Goal: Task Accomplishment & Management: Use online tool/utility

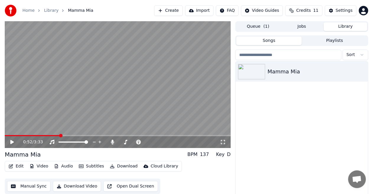
click at [24, 187] on button "Manual Sync" at bounding box center [28, 186] width 43 height 11
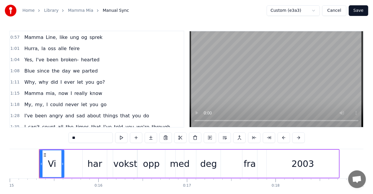
scroll to position [103, 0]
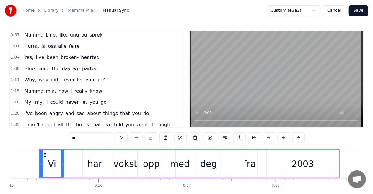
drag, startPoint x: 23, startPoint y: 55, endPoint x: 58, endPoint y: 67, distance: 36.5
click at [58, 67] on div "0:15 Vi har vokst opp med deg fra 2003 0:22 Alltid mange i hus, vi er glad for …" at bounding box center [96, 79] width 175 height 97
drag, startPoint x: 20, startPoint y: 50, endPoint x: 68, endPoint y: 65, distance: 50.4
click at [68, 65] on div "0:15 Vi har vokst opp med deg fra 2003 0:22 Alltid mange i hus, vi er glad for …" at bounding box center [96, 79] width 175 height 97
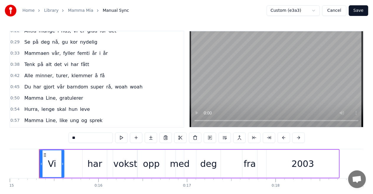
scroll to position [24, 0]
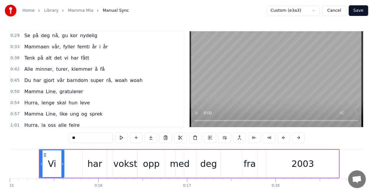
click at [140, 60] on div "0:38 Tenk på alt det vi har fått" at bounding box center [96, 58] width 173 height 11
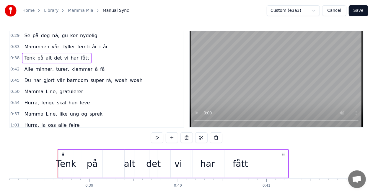
scroll to position [0, 3390]
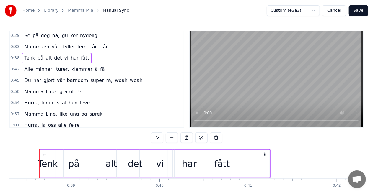
click at [317, 12] on html "Home Library Mamma Mia Manual Sync Custom (e3a3) Cancel Save 0:15 Vi har vokst …" at bounding box center [186, 109] width 373 height 218
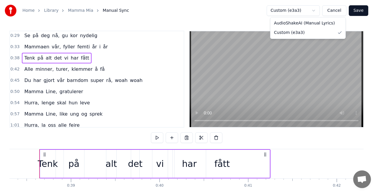
click at [317, 10] on html "Home Library Mamma Mia Manual Sync Custom (e3a3) Cancel Save 0:15 Vi har vokst …" at bounding box center [189, 109] width 378 height 218
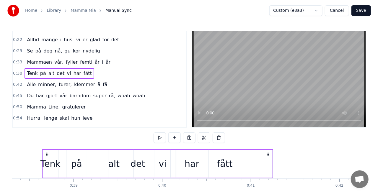
scroll to position [0, 0]
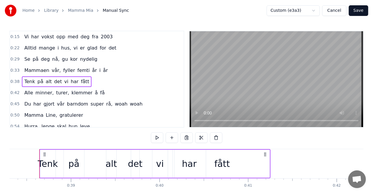
click at [339, 9] on button "Cancel" at bounding box center [334, 10] width 24 height 11
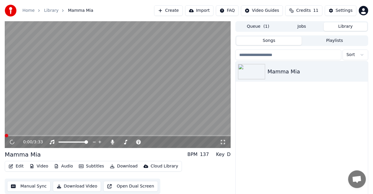
click at [183, 10] on button "Create" at bounding box center [168, 10] width 29 height 11
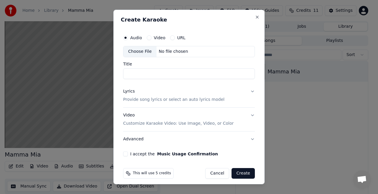
click at [144, 50] on div "Choose File" at bounding box center [139, 51] width 33 height 11
click at [180, 72] on input "*********" at bounding box center [189, 73] width 132 height 11
click at [153, 73] on input "**********" at bounding box center [189, 73] width 132 height 11
type input "**********"
click at [249, 91] on button "Lyrics Provide song lyrics or select an auto lyrics model" at bounding box center [189, 96] width 132 height 24
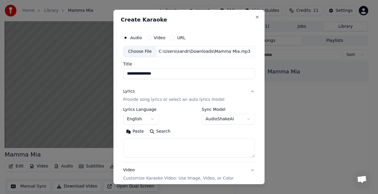
scroll to position [58, 0]
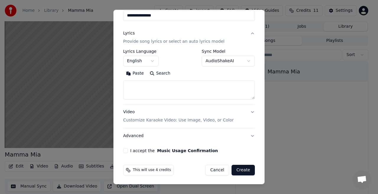
click at [154, 61] on button "English" at bounding box center [140, 61] width 35 height 11
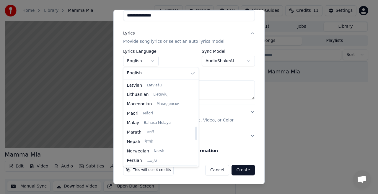
scroll to position [302, 0]
select select "**"
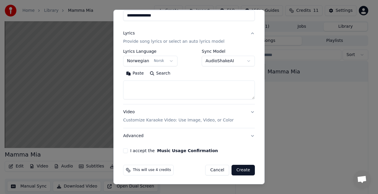
click at [133, 84] on textarea at bounding box center [189, 90] width 132 height 19
paste textarea "**********"
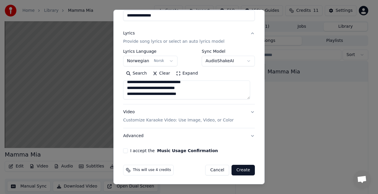
scroll to position [0, 0]
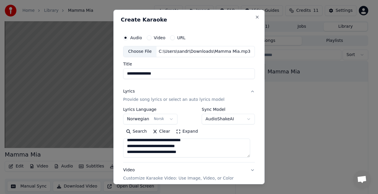
type textarea "**********"
click at [245, 119] on body "**********" at bounding box center [186, 97] width 373 height 194
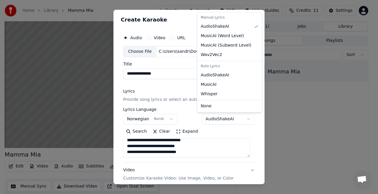
click at [245, 119] on body "**********" at bounding box center [186, 97] width 373 height 194
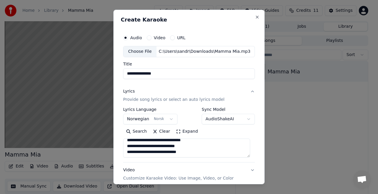
scroll to position [58, 0]
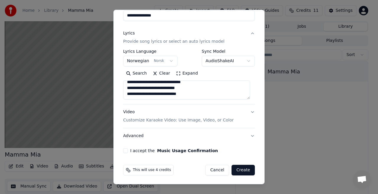
click at [248, 112] on button "Video Customize Karaoke Video: Use Image, Video, or Color" at bounding box center [189, 116] width 132 height 24
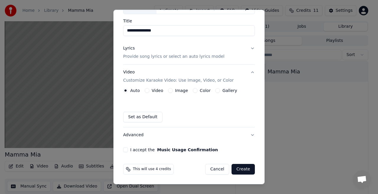
scroll to position [42, 0]
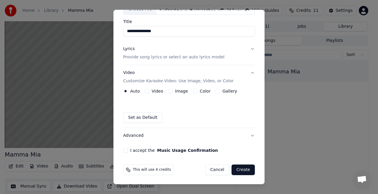
click at [173, 91] on div "Image" at bounding box center [178, 91] width 20 height 5
click at [169, 91] on button "Image" at bounding box center [170, 91] width 5 height 5
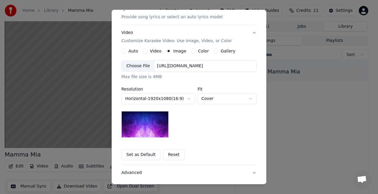
scroll to position [84, 0]
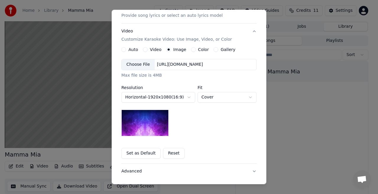
click at [135, 65] on div "Choose File" at bounding box center [138, 64] width 33 height 11
click at [213, 49] on button "Gallery" at bounding box center [215, 49] width 5 height 5
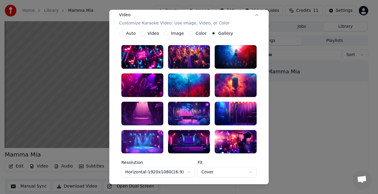
scroll to position [97, 0]
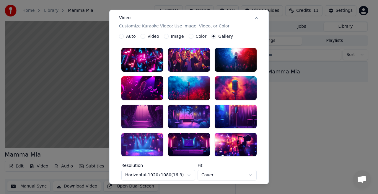
click at [243, 58] on div at bounding box center [235, 60] width 42 height 24
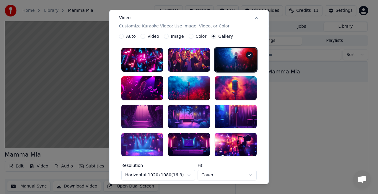
click at [172, 38] on label "Image" at bounding box center [177, 36] width 13 height 4
click at [168, 38] on button "Image" at bounding box center [166, 36] width 5 height 5
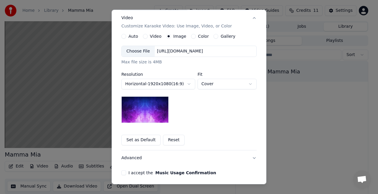
click at [148, 112] on img at bounding box center [144, 109] width 47 height 27
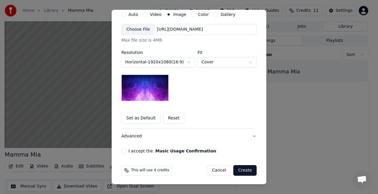
scroll to position [119, 0]
click at [251, 134] on button "Advanced" at bounding box center [188, 136] width 135 height 15
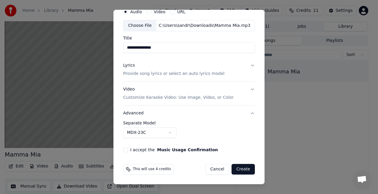
scroll to position [25, 0]
click at [170, 134] on button "MDX-23C" at bounding box center [149, 133] width 53 height 11
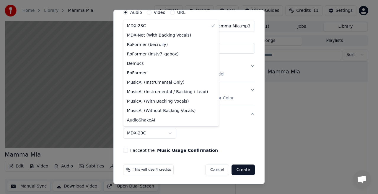
click at [170, 134] on body "**********" at bounding box center [186, 97] width 373 height 194
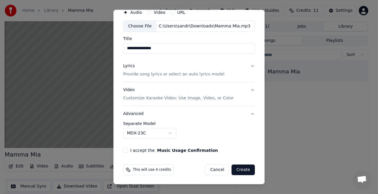
click at [127, 150] on button "I accept the Music Usage Confirmation" at bounding box center [125, 150] width 5 height 5
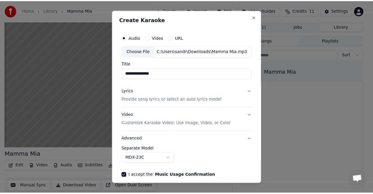
scroll to position [25, 0]
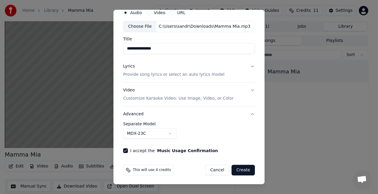
click at [240, 171] on button "Create" at bounding box center [242, 170] width 23 height 11
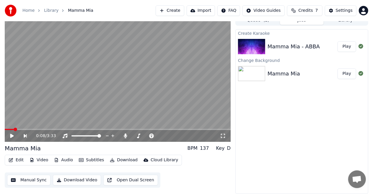
scroll to position [0, 0]
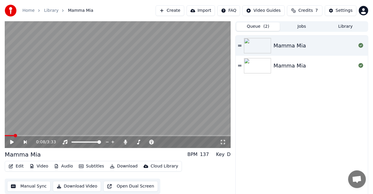
click at [258, 28] on button "Queue ( 2 )" at bounding box center [258, 26] width 44 height 9
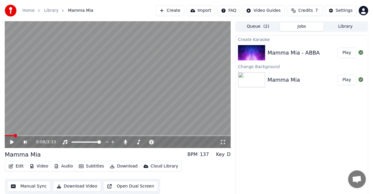
click at [303, 23] on button "Jobs" at bounding box center [302, 26] width 44 height 9
click at [312, 49] on div "Mamma Mia - ABBA" at bounding box center [293, 53] width 52 height 8
click at [279, 49] on div "Mamma Mia - ABBA" at bounding box center [293, 53] width 52 height 8
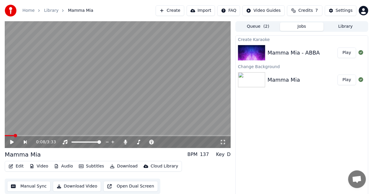
click at [351, 52] on button "Play" at bounding box center [346, 52] width 19 height 11
click at [104, 74] on video at bounding box center [118, 84] width 226 height 127
click at [345, 82] on button "Play" at bounding box center [346, 80] width 19 height 11
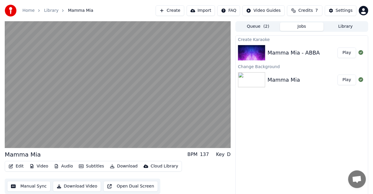
click at [354, 24] on button "Library" at bounding box center [345, 26] width 44 height 9
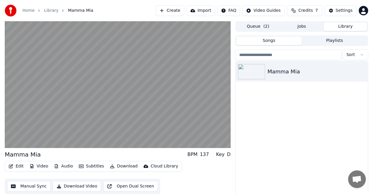
click at [256, 24] on button "Queue ( 2 )" at bounding box center [258, 26] width 44 height 9
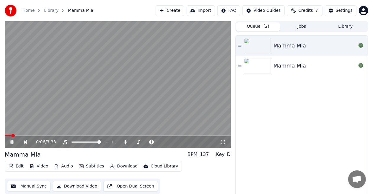
click at [121, 110] on video at bounding box center [118, 84] width 226 height 127
click at [290, 30] on button "Jobs" at bounding box center [302, 26] width 44 height 9
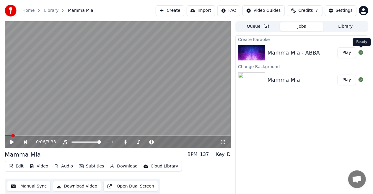
click at [361, 53] on icon at bounding box center [360, 52] width 5 height 5
click at [295, 49] on div "Mamma Mia - ABBA" at bounding box center [293, 53] width 52 height 8
click at [244, 45] on img at bounding box center [251, 52] width 27 height 15
click at [350, 55] on button "Play" at bounding box center [346, 52] width 19 height 11
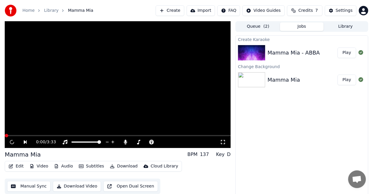
click at [350, 55] on button "Play" at bounding box center [346, 52] width 19 height 11
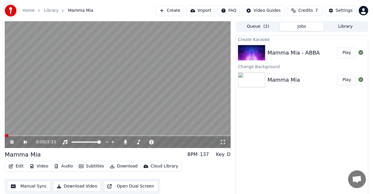
scroll to position [6, 0]
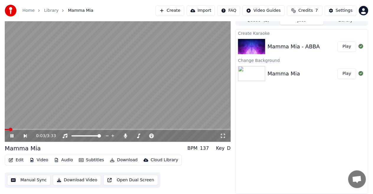
click at [92, 130] on div "0:03 / 3:33" at bounding box center [118, 136] width 226 height 12
click at [95, 130] on div "0:05 / 3:33" at bounding box center [118, 136] width 226 height 12
click at [89, 129] on span at bounding box center [90, 130] width 4 height 4
click at [133, 79] on video at bounding box center [118, 78] width 226 height 127
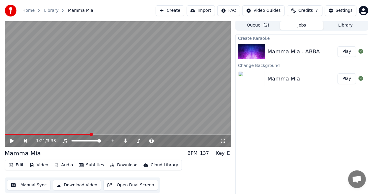
scroll to position [0, 0]
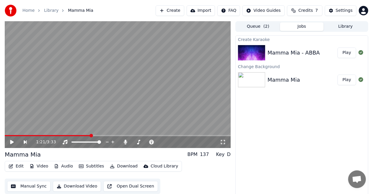
click at [50, 10] on link "Library" at bounding box center [51, 11] width 14 height 6
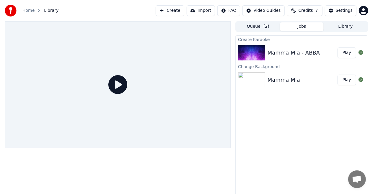
click at [28, 10] on link "Home" at bounding box center [28, 11] width 12 height 6
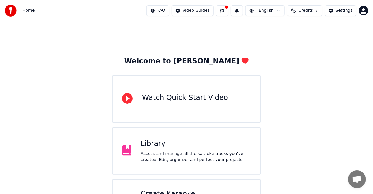
scroll to position [35, 0]
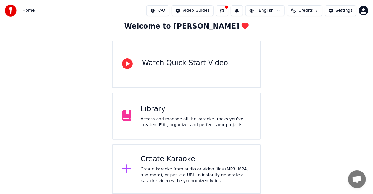
click at [199, 131] on div "Library Access and manage all the karaoke tracks you’ve created. Edit, organize…" at bounding box center [186, 116] width 149 height 47
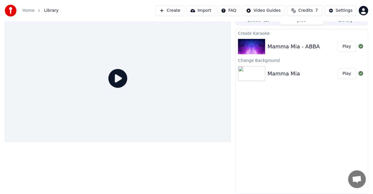
scroll to position [6, 0]
click at [294, 50] on div "Mamma Mia - ABBA" at bounding box center [293, 46] width 52 height 8
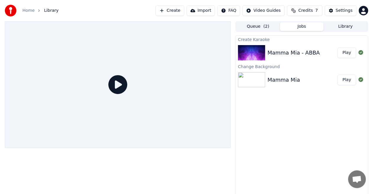
click at [305, 57] on div "Mamma Mia - ABBA Play" at bounding box center [301, 53] width 132 height 20
click at [349, 54] on button "Play" at bounding box center [346, 52] width 19 height 11
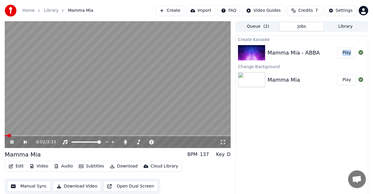
click at [32, 135] on video at bounding box center [118, 84] width 226 height 127
click at [33, 135] on span at bounding box center [118, 135] width 226 height 1
click at [124, 135] on video at bounding box center [118, 84] width 226 height 127
click at [125, 135] on span at bounding box center [118, 135] width 226 height 1
click at [127, 124] on video at bounding box center [118, 84] width 226 height 127
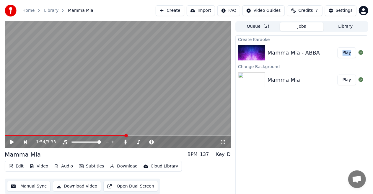
click at [312, 10] on span "Credits" at bounding box center [305, 11] width 14 height 6
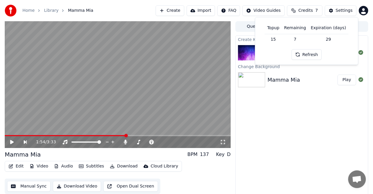
click at [312, 10] on span "Credits" at bounding box center [305, 11] width 14 height 6
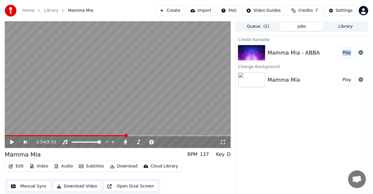
click at [31, 9] on link "Home" at bounding box center [28, 11] width 12 height 6
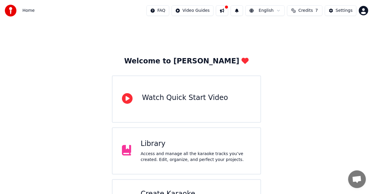
click at [225, 9] on button at bounding box center [222, 10] width 12 height 11
click at [122, 40] on div "Welcome to Youka Watch Quick Start Video Library Access and manage all the kara…" at bounding box center [186, 125] width 373 height 208
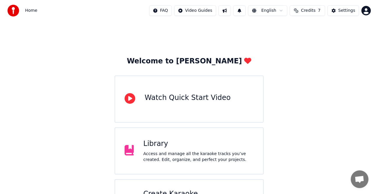
scroll to position [35, 0]
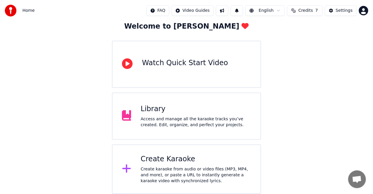
click at [204, 160] on div "Create Karaoke" at bounding box center [195, 159] width 110 height 9
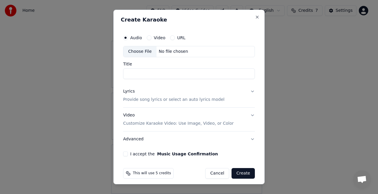
click at [145, 52] on div "Choose File" at bounding box center [139, 51] width 33 height 11
click at [159, 72] on input "*********" at bounding box center [189, 73] width 132 height 11
type input "**********"
click at [248, 91] on button "Lyrics Provide song lyrics or select an auto lyrics model" at bounding box center [189, 96] width 132 height 24
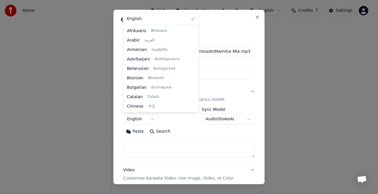
click at [150, 118] on body "**********" at bounding box center [186, 79] width 373 height 229
select select "**"
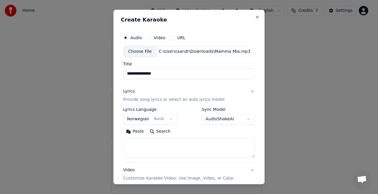
click at [152, 139] on textarea at bounding box center [189, 148] width 132 height 19
paste textarea "**********"
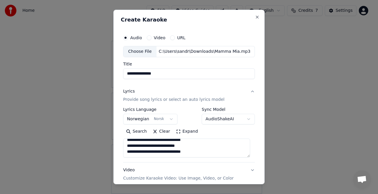
scroll to position [0, 0]
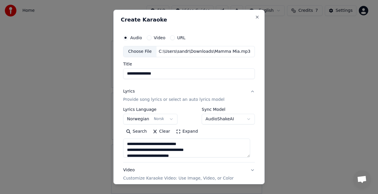
click at [177, 148] on textarea at bounding box center [186, 148] width 127 height 19
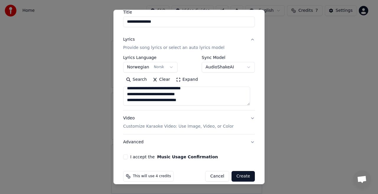
scroll to position [58, 0]
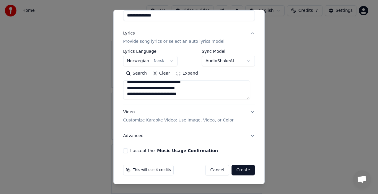
type textarea "**********"
click at [125, 149] on button "I accept the Music Usage Confirmation" at bounding box center [125, 150] width 5 height 5
click at [240, 171] on button "Create" at bounding box center [242, 170] width 23 height 11
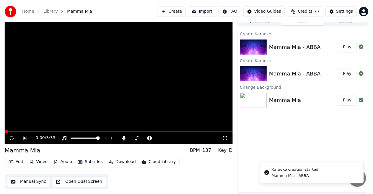
scroll to position [6, 0]
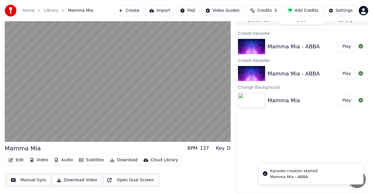
click at [266, 174] on icon "Notifications alt+T" at bounding box center [265, 173] width 5 height 5
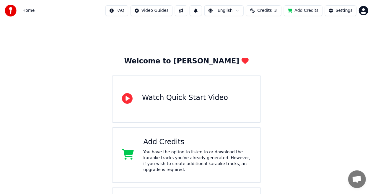
scroll to position [89, 0]
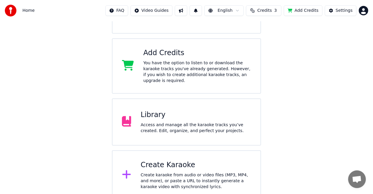
click at [180, 100] on div "Library Access and manage all the karaoke tracks you’ve created. Edit, organize…" at bounding box center [186, 122] width 149 height 47
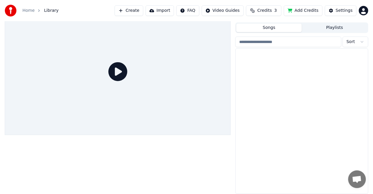
scroll to position [13, 0]
click at [287, 60] on div "Mamma Mia" at bounding box center [313, 59] width 92 height 8
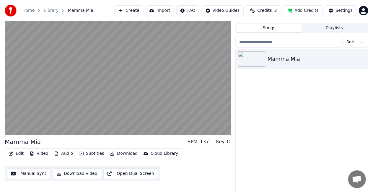
click at [51, 9] on link "Library" at bounding box center [51, 11] width 14 height 6
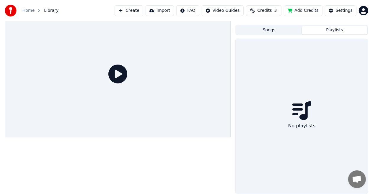
scroll to position [11, 0]
click at [342, 29] on button "Playlists" at bounding box center [334, 30] width 65 height 9
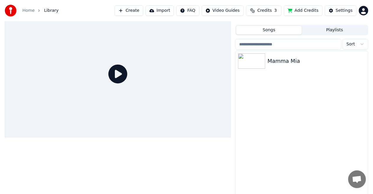
click at [261, 30] on button "Songs" at bounding box center [268, 30] width 65 height 9
click at [276, 58] on div "Mamma Mia" at bounding box center [313, 61] width 92 height 8
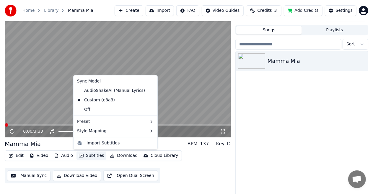
click at [81, 157] on icon "button" at bounding box center [81, 156] width 5 height 4
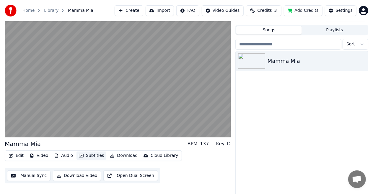
click at [81, 157] on icon "button" at bounding box center [81, 156] width 5 height 4
click at [24, 179] on button "Manual Sync" at bounding box center [28, 176] width 43 height 11
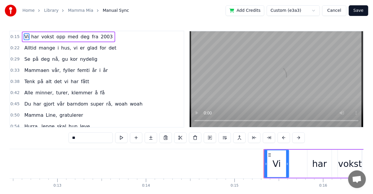
scroll to position [0, 1327]
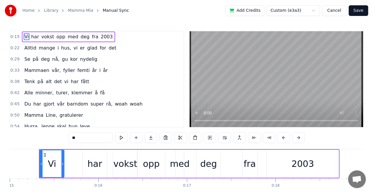
click at [57, 49] on span "i" at bounding box center [58, 48] width 2 height 7
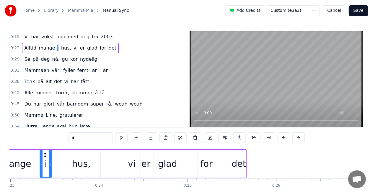
scroll to position [378, 0]
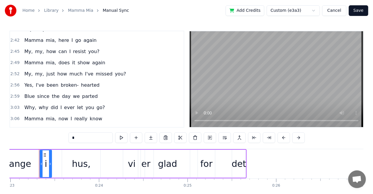
click at [89, 127] on span "you" at bounding box center [94, 130] width 10 height 7
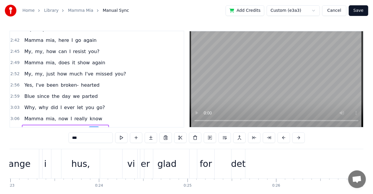
scroll to position [17, 0]
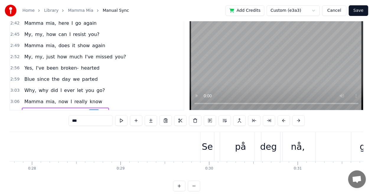
type input "**"
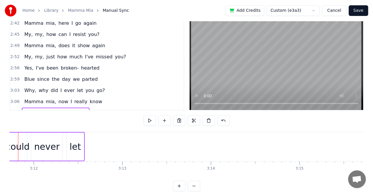
scroll to position [0, 16948]
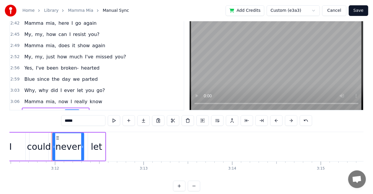
type input "***"
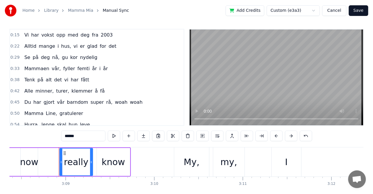
scroll to position [0, 0]
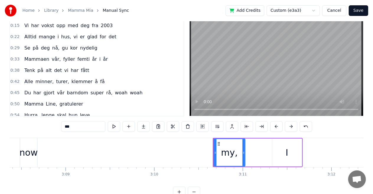
type input "*"
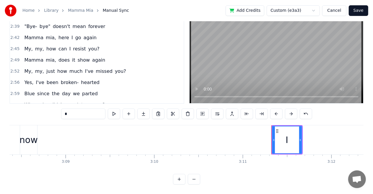
scroll to position [378, 0]
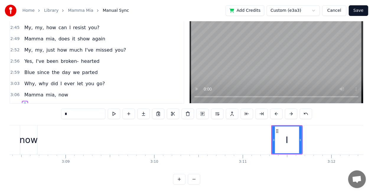
drag, startPoint x: 43, startPoint y: 91, endPoint x: 24, endPoint y: 27, distance: 66.4
click at [24, 27] on div "0:15 Vi har vokst opp med deg fra 2003 0:22 Alltid mange i hus, vi er glad for …" at bounding box center [96, 55] width 175 height 97
drag, startPoint x: 74, startPoint y: 89, endPoint x: 119, endPoint y: 60, distance: 53.5
click at [40, 46] on div "0:15 Vi har vokst opp med deg fra 2003 0:22 Alltid mange i hus, vi er glad for …" at bounding box center [96, 55] width 175 height 97
drag, startPoint x: 79, startPoint y: 68, endPoint x: 59, endPoint y: 48, distance: 28.4
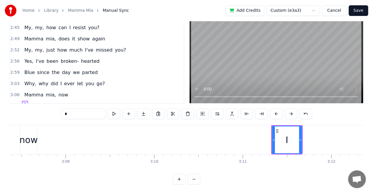
click at [59, 48] on div "0:15 Vi har vokst opp med deg fra 2003 0:22 Alltid mange i hus, vi er glad for …" at bounding box center [96, 55] width 175 height 97
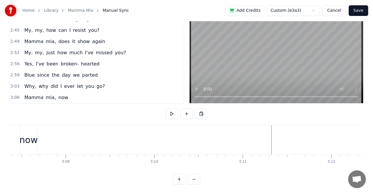
scroll to position [366, 0]
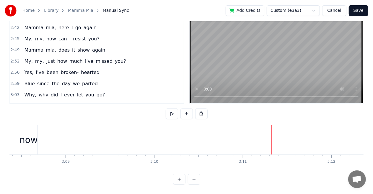
click at [72, 80] on span "we" at bounding box center [76, 83] width 8 height 7
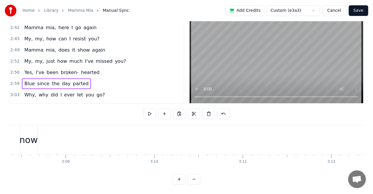
scroll to position [2, 0]
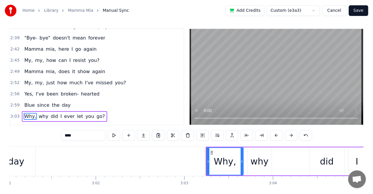
click at [88, 100] on div "2:59 Blue since the day" at bounding box center [96, 105] width 173 height 11
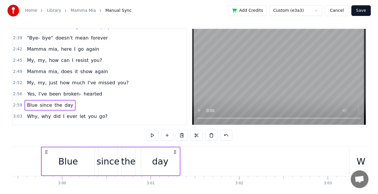
scroll to position [0, 15880]
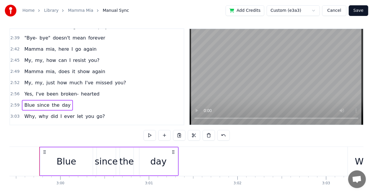
click at [31, 102] on span "Blue" at bounding box center [30, 105] width 12 height 7
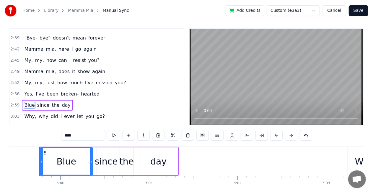
click at [317, 12] on html "Home Library Mamma Mia Manual Sync Add Credits Custom (e3a3) Cancel Save 0:15 V…" at bounding box center [186, 107] width 373 height 218
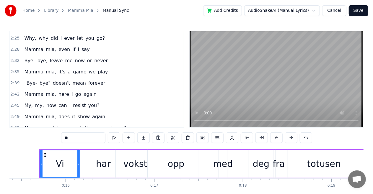
scroll to position [0, 0]
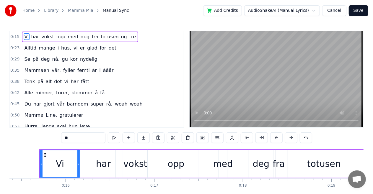
drag, startPoint x: 26, startPoint y: 40, endPoint x: 99, endPoint y: 62, distance: 75.7
click at [99, 62] on div "0:15 Vi har vokst opp med deg fra totusen og tre 0:23 Alltid mange i hus, vi er…" at bounding box center [96, 79] width 175 height 97
click at [51, 12] on link "Library" at bounding box center [51, 11] width 14 height 6
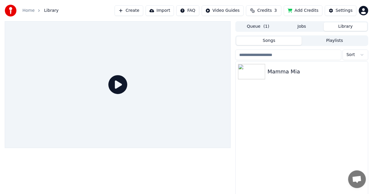
click at [263, 26] on button "Queue ( 1 )" at bounding box center [258, 26] width 44 height 9
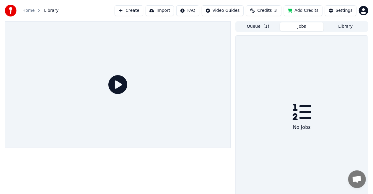
click at [308, 25] on button "Jobs" at bounding box center [302, 26] width 44 height 9
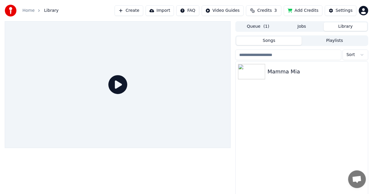
click at [348, 27] on button "Library" at bounding box center [345, 26] width 44 height 9
click at [298, 68] on div "Mamma Mia" at bounding box center [313, 72] width 92 height 8
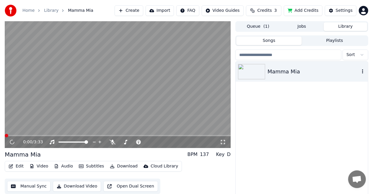
click at [363, 73] on icon "button" at bounding box center [362, 71] width 6 height 5
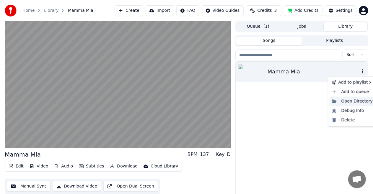
click at [358, 100] on div "Open Directory" at bounding box center [351, 101] width 45 height 9
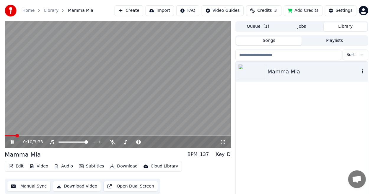
click at [83, 165] on button "Subtitles" at bounding box center [91, 166] width 30 height 8
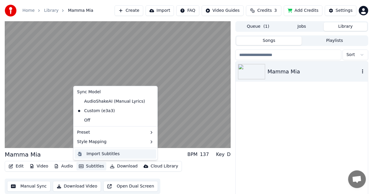
click at [103, 153] on div "Import Subtitles" at bounding box center [102, 154] width 33 height 6
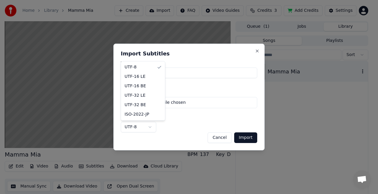
click at [151, 130] on body "**********" at bounding box center [186, 97] width 373 height 194
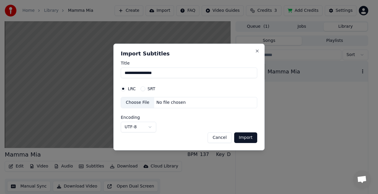
click at [151, 130] on body "**********" at bounding box center [186, 97] width 373 height 194
click at [220, 138] on button "Cancel" at bounding box center [219, 137] width 24 height 11
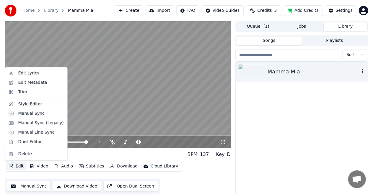
click at [17, 167] on button "Edit" at bounding box center [16, 166] width 20 height 8
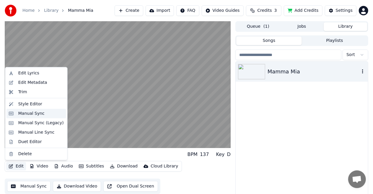
click at [32, 115] on div "Manual Sync" at bounding box center [31, 114] width 26 height 6
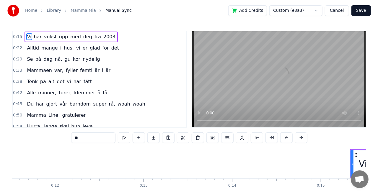
scroll to position [0, 1327]
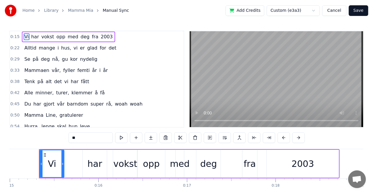
click at [77, 12] on link "Mamma Mia" at bounding box center [80, 11] width 25 height 6
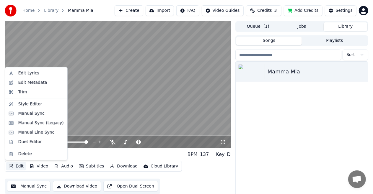
click at [20, 167] on button "Edit" at bounding box center [16, 166] width 20 height 8
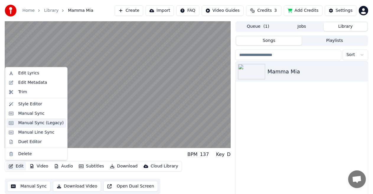
click at [40, 124] on div "Manual Sync (Legacy)" at bounding box center [40, 123] width 45 height 6
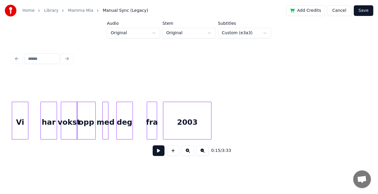
scroll to position [0, 595]
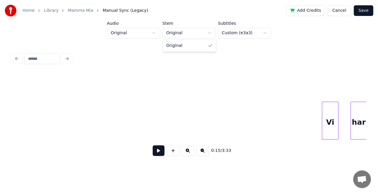
click at [208, 37] on html "Home Library Mamma Mia Manual Sync (Legacy) Add Credits Cancel Save Audio Origi…" at bounding box center [189, 87] width 378 height 174
click at [157, 32] on html "Home Library Mamma Mia Manual Sync (Legacy) Add Credits Cancel Save Audio Origi…" at bounding box center [189, 87] width 378 height 174
click at [155, 32] on html "Home Library Mamma Mia Manual Sync (Legacy) Add Credits Cancel Save Audio Origi…" at bounding box center [189, 87] width 378 height 174
click at [38, 57] on input at bounding box center [41, 58] width 35 height 11
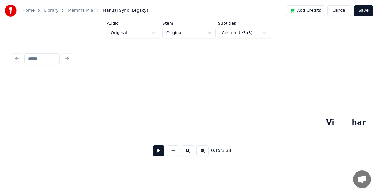
click at [71, 9] on link "Mamma Mia" at bounding box center [80, 11] width 25 height 6
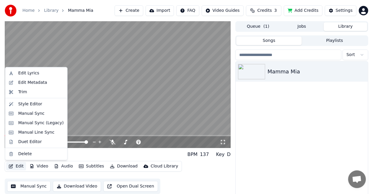
click at [20, 165] on button "Edit" at bounding box center [16, 166] width 20 height 8
click at [42, 135] on div "Manual Line Sync" at bounding box center [36, 133] width 36 height 6
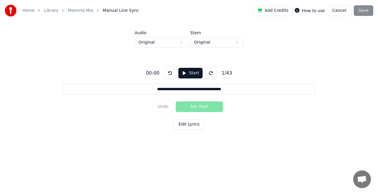
click at [231, 89] on input "**********" at bounding box center [188, 89] width 251 height 11
drag, startPoint x: 231, startPoint y: 89, endPoint x: 124, endPoint y: 88, distance: 106.5
click at [124, 88] on input "**********" at bounding box center [188, 89] width 251 height 11
click at [192, 122] on button "Edit Lyrics" at bounding box center [188, 124] width 31 height 11
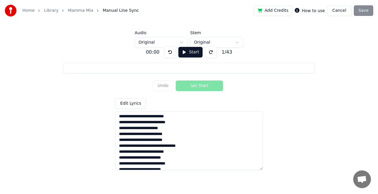
scroll to position [199, 0]
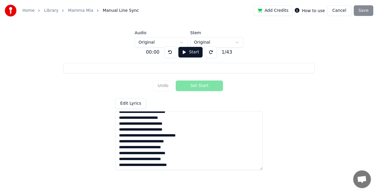
drag, startPoint x: 120, startPoint y: 117, endPoint x: 195, endPoint y: 174, distance: 94.6
click at [195, 157] on html "Home Library Mamma Mia Manual Line Sync Add Credits How to use Cancel Save Audi…" at bounding box center [189, 78] width 378 height 157
paste textarea "**********"
type input "**********"
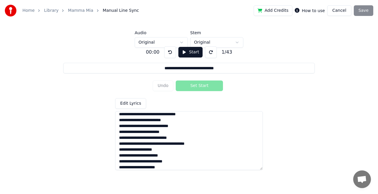
scroll to position [2, 0]
type textarea "**********"
click at [301, 140] on div "**********" at bounding box center [188, 106] width 359 height 117
click at [191, 53] on button "Start" at bounding box center [190, 52] width 24 height 11
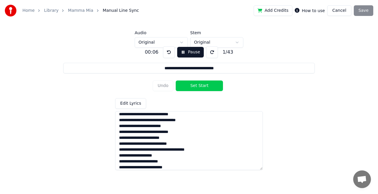
click at [369, 10] on div "Add Credits How to use Cancel Save" at bounding box center [312, 10] width 119 height 11
click at [195, 54] on button "Pause" at bounding box center [190, 52] width 26 height 11
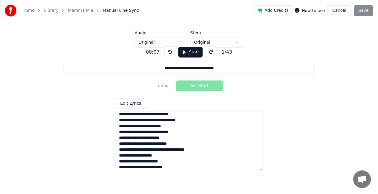
click at [363, 10] on div "Add Credits How to use Cancel Save" at bounding box center [312, 10] width 119 height 11
click at [189, 52] on button "Start" at bounding box center [190, 52] width 24 height 11
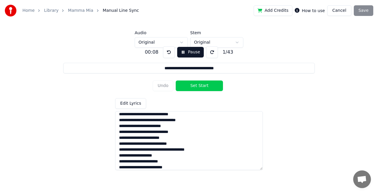
click at [202, 91] on button "Set Start" at bounding box center [199, 86] width 47 height 11
click at [202, 84] on button "Set End" at bounding box center [199, 86] width 47 height 11
click at [165, 84] on button "Undo" at bounding box center [163, 86] width 21 height 11
click at [199, 86] on button "Set Start" at bounding box center [199, 86] width 47 height 11
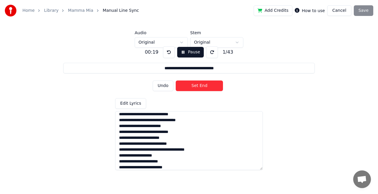
click at [199, 86] on button "Set End" at bounding box center [199, 86] width 47 height 11
click at [199, 86] on button "Set Start" at bounding box center [199, 86] width 47 height 11
click at [199, 86] on button "Set End" at bounding box center [199, 86] width 47 height 11
click at [199, 86] on button "Set Start" at bounding box center [199, 86] width 47 height 11
click at [199, 86] on button "Set End" at bounding box center [199, 86] width 47 height 11
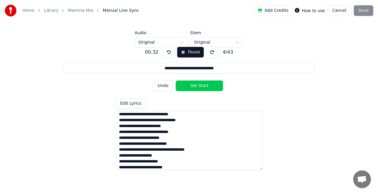
click at [199, 86] on button "Set Start" at bounding box center [199, 86] width 47 height 11
click at [199, 86] on button "Set End" at bounding box center [199, 86] width 47 height 11
click at [199, 86] on button "Set Start" at bounding box center [199, 86] width 47 height 11
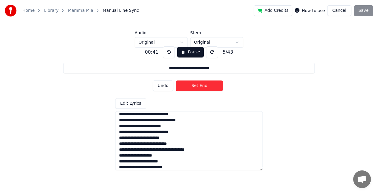
click at [199, 86] on button "Set End" at bounding box center [199, 86] width 47 height 11
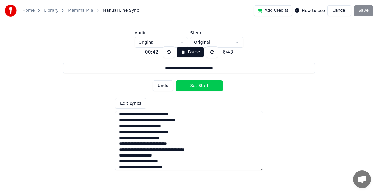
click at [199, 86] on button "Set Start" at bounding box center [199, 86] width 47 height 11
click at [199, 86] on button "Set End" at bounding box center [199, 86] width 47 height 11
click at [199, 86] on button "Set Start" at bounding box center [199, 86] width 47 height 11
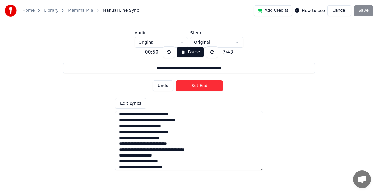
click at [199, 86] on button "Set End" at bounding box center [199, 86] width 47 height 11
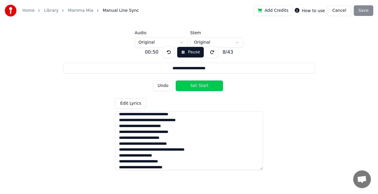
click at [199, 86] on button "Set Start" at bounding box center [199, 86] width 47 height 11
click at [199, 86] on button "Set End" at bounding box center [199, 86] width 47 height 11
click at [199, 86] on button "Set Start" at bounding box center [199, 86] width 47 height 11
click at [199, 86] on button "Set End" at bounding box center [199, 86] width 47 height 11
click at [199, 86] on button "Set Start" at bounding box center [199, 86] width 47 height 11
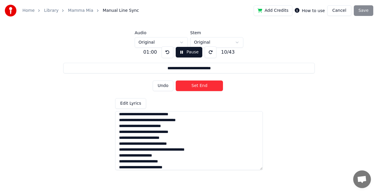
click at [199, 86] on button "Set End" at bounding box center [199, 86] width 47 height 11
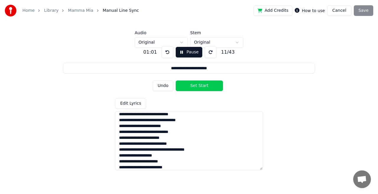
click at [199, 86] on button "Set Start" at bounding box center [199, 86] width 47 height 11
click at [199, 86] on button "Set End" at bounding box center [199, 86] width 47 height 11
click at [199, 86] on button "Set Start" at bounding box center [199, 86] width 47 height 11
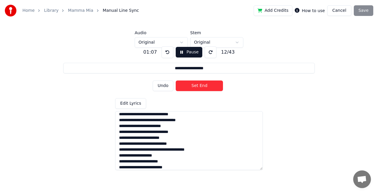
click at [199, 86] on button "Set End" at bounding box center [199, 86] width 47 height 11
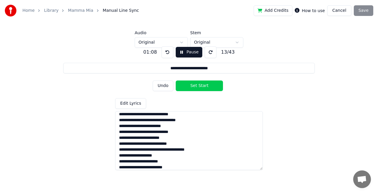
click at [199, 86] on button "Set Start" at bounding box center [199, 86] width 47 height 11
click at [199, 86] on button "Set End" at bounding box center [199, 86] width 47 height 11
click at [199, 86] on button "Set Start" at bounding box center [199, 86] width 47 height 11
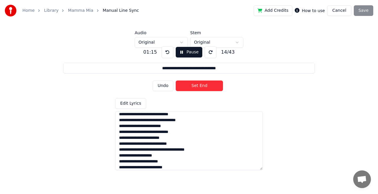
click at [199, 86] on button "Set End" at bounding box center [199, 86] width 47 height 11
click at [199, 86] on button "Set Start" at bounding box center [199, 86] width 47 height 11
click at [199, 86] on button "Set End" at bounding box center [199, 86] width 47 height 11
click at [199, 86] on button "Set Start" at bounding box center [199, 86] width 47 height 11
click at [199, 86] on button "Set End" at bounding box center [199, 86] width 47 height 11
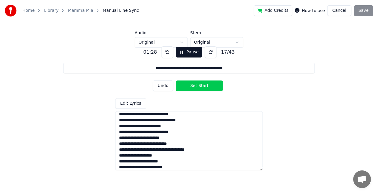
click at [199, 86] on button "Set Start" at bounding box center [199, 86] width 47 height 11
click at [199, 86] on button "Set End" at bounding box center [199, 86] width 47 height 11
click at [199, 86] on button "Set Start" at bounding box center [199, 86] width 47 height 11
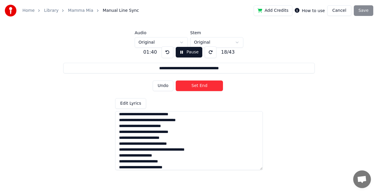
click at [199, 86] on button "Set End" at bounding box center [199, 86] width 47 height 11
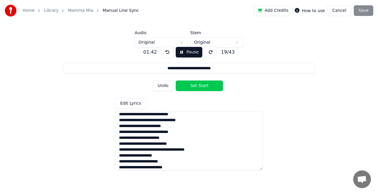
click at [199, 86] on button "Set Start" at bounding box center [199, 86] width 47 height 11
click at [199, 86] on button "Set End" at bounding box center [199, 86] width 47 height 11
click at [199, 86] on button "Set Start" at bounding box center [199, 86] width 47 height 11
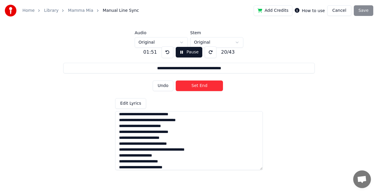
click at [186, 55] on button "Pause" at bounding box center [189, 52] width 26 height 11
click at [169, 51] on button at bounding box center [169, 52] width 12 height 12
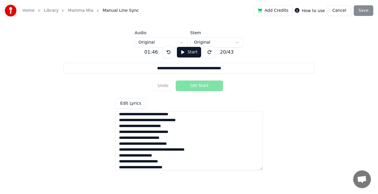
click at [189, 49] on button "Start" at bounding box center [189, 52] width 24 height 11
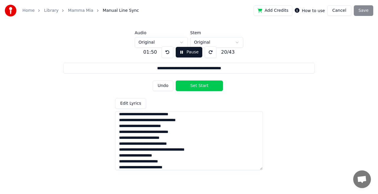
click at [167, 52] on button at bounding box center [167, 52] width 12 height 12
click at [191, 86] on button "Set Start" at bounding box center [199, 86] width 47 height 11
click at [191, 86] on button "Set End" at bounding box center [199, 86] width 47 height 11
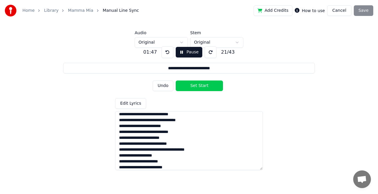
click at [191, 86] on button "Set Start" at bounding box center [199, 86] width 47 height 11
click at [186, 53] on button "Pause" at bounding box center [189, 52] width 26 height 11
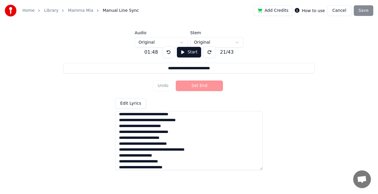
click at [365, 11] on div "Add Credits How to use Cancel Save" at bounding box center [312, 10] width 119 height 11
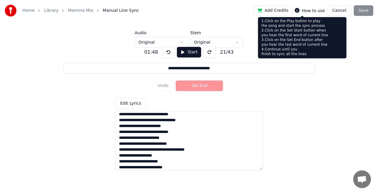
click at [299, 9] on icon at bounding box center [296, 10] width 5 height 5
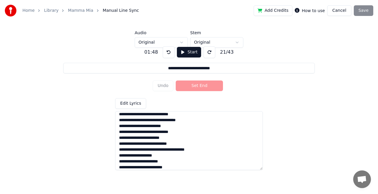
click at [299, 9] on icon at bounding box center [296, 10] width 5 height 5
click at [168, 54] on button at bounding box center [169, 52] width 12 height 12
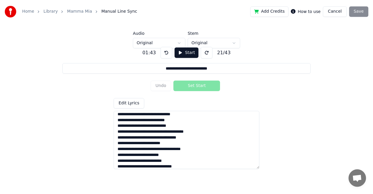
scroll to position [80, 0]
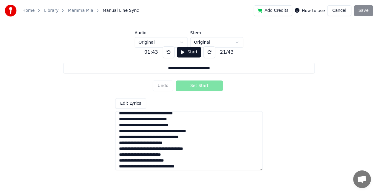
click at [168, 53] on button at bounding box center [169, 52] width 12 height 12
click at [170, 87] on div "Undo Set Start" at bounding box center [189, 85] width 73 height 15
click at [181, 53] on button "Start" at bounding box center [189, 52] width 24 height 11
click at [167, 89] on button "Undo" at bounding box center [163, 86] width 21 height 11
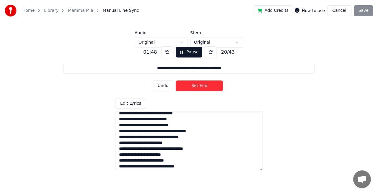
click at [167, 89] on button "Undo" at bounding box center [163, 86] width 21 height 11
click at [188, 86] on button "Set End" at bounding box center [199, 86] width 47 height 11
click at [188, 86] on button "Set Start" at bounding box center [199, 86] width 47 height 11
click at [188, 86] on button "Set End" at bounding box center [199, 86] width 47 height 11
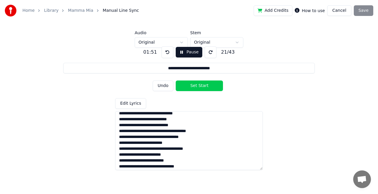
click at [188, 86] on button "Set Start" at bounding box center [199, 86] width 47 height 11
click at [188, 86] on button "Set End" at bounding box center [199, 86] width 47 height 11
click at [188, 86] on button "Set Start" at bounding box center [199, 86] width 47 height 11
click at [188, 86] on button "Set End" at bounding box center [199, 86] width 47 height 11
click at [188, 86] on button "Set Start" at bounding box center [199, 86] width 47 height 11
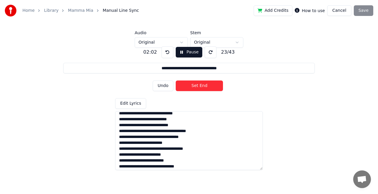
click at [188, 86] on button "Set End" at bounding box center [199, 86] width 47 height 11
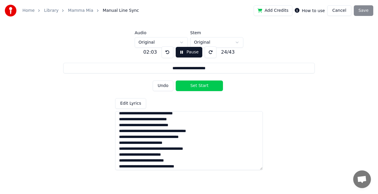
click at [185, 53] on button "Pause" at bounding box center [189, 52] width 26 height 11
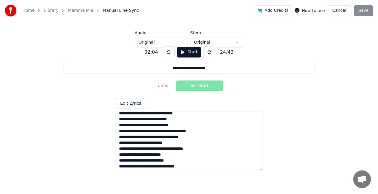
click at [186, 56] on button "Start" at bounding box center [189, 52] width 24 height 11
click at [166, 87] on button "Undo" at bounding box center [163, 86] width 21 height 11
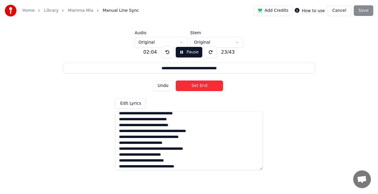
click at [193, 83] on button "Set End" at bounding box center [199, 86] width 47 height 11
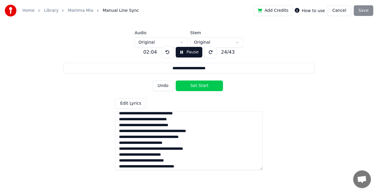
click at [193, 83] on button "Set Start" at bounding box center [199, 86] width 47 height 11
click at [203, 88] on button "Set End" at bounding box center [199, 86] width 47 height 11
click at [203, 88] on button "Set Start" at bounding box center [199, 86] width 47 height 11
click at [203, 88] on button "Set End" at bounding box center [199, 86] width 47 height 11
click at [203, 88] on button "Set Start" at bounding box center [199, 86] width 47 height 11
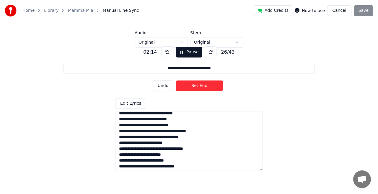
click at [203, 88] on button "Set End" at bounding box center [199, 86] width 47 height 11
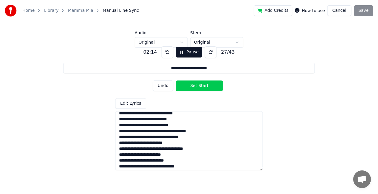
click at [203, 88] on button "Set Start" at bounding box center [199, 86] width 47 height 11
click at [203, 88] on button "Set End" at bounding box center [199, 86] width 47 height 11
click at [203, 88] on button "Set Start" at bounding box center [199, 86] width 47 height 11
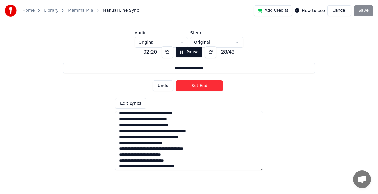
click at [203, 88] on button "Set End" at bounding box center [199, 86] width 47 height 11
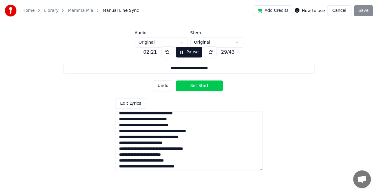
click at [203, 88] on button "Set Start" at bounding box center [199, 86] width 47 height 11
click at [203, 88] on button "Set End" at bounding box center [199, 86] width 47 height 11
click at [203, 88] on button "Set Start" at bounding box center [199, 86] width 47 height 11
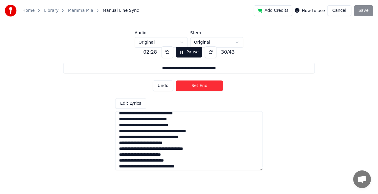
click at [203, 88] on button "Set End" at bounding box center [199, 86] width 47 height 11
click at [203, 88] on button "Set Start" at bounding box center [199, 86] width 47 height 11
click at [203, 88] on button "Set End" at bounding box center [199, 86] width 47 height 11
click at [203, 88] on button "Set Start" at bounding box center [199, 86] width 47 height 11
click at [203, 88] on button "Set End" at bounding box center [199, 86] width 47 height 11
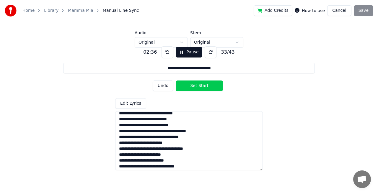
click at [203, 88] on button "Set Start" at bounding box center [199, 86] width 47 height 11
click at [203, 88] on button "Set End" at bounding box center [199, 86] width 47 height 11
click at [203, 88] on button "Set Start" at bounding box center [199, 86] width 47 height 11
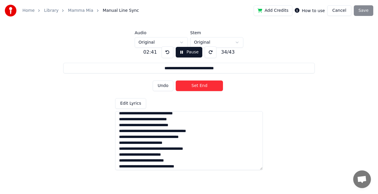
click at [203, 88] on button "Set End" at bounding box center [199, 86] width 47 height 11
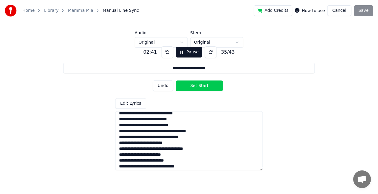
click at [203, 88] on button "Set Start" at bounding box center [199, 86] width 47 height 11
click at [203, 88] on button "Set End" at bounding box center [199, 86] width 47 height 11
click at [203, 88] on button "Set Start" at bounding box center [199, 86] width 47 height 11
click at [203, 88] on button "Set End" at bounding box center [199, 86] width 47 height 11
click at [203, 88] on button "Set Start" at bounding box center [199, 86] width 47 height 11
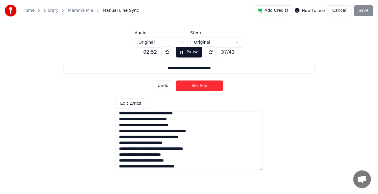
click at [203, 88] on button "Set End" at bounding box center [199, 86] width 47 height 11
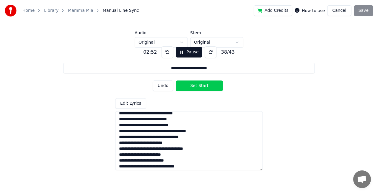
click at [203, 88] on button "Set Start" at bounding box center [199, 86] width 47 height 11
click at [203, 88] on button "Set End" at bounding box center [199, 86] width 47 height 11
click at [203, 88] on button "Set Start" at bounding box center [199, 86] width 47 height 11
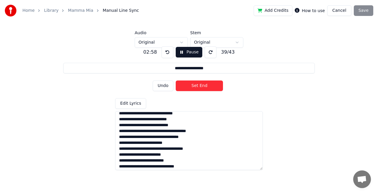
click at [203, 88] on button "Set End" at bounding box center [199, 86] width 47 height 11
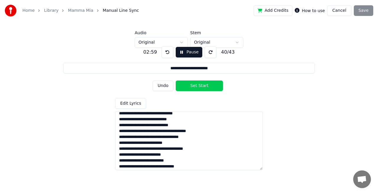
click at [203, 88] on button "Set Start" at bounding box center [199, 86] width 47 height 11
click at [203, 88] on button "Set End" at bounding box center [199, 86] width 47 height 11
click at [203, 88] on button "Set Start" at bounding box center [199, 86] width 47 height 11
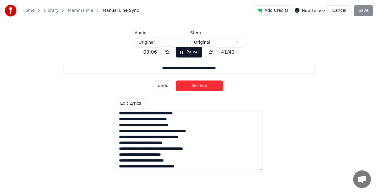
click at [203, 88] on button "Set End" at bounding box center [199, 86] width 47 height 11
click at [203, 88] on button "Set Start" at bounding box center [199, 86] width 47 height 11
click at [203, 88] on button "Set End" at bounding box center [199, 86] width 47 height 11
click at [203, 88] on button "Set Start" at bounding box center [199, 86] width 47 height 11
click at [203, 88] on button "Set End" at bounding box center [199, 86] width 47 height 11
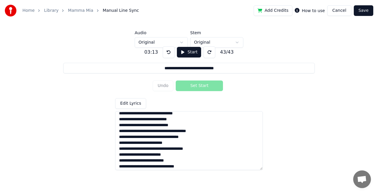
click at [190, 58] on div "03:13 Start 43 / 43" at bounding box center [189, 52] width 94 height 12
click at [189, 54] on button "Start" at bounding box center [189, 52] width 24 height 11
click at [165, 89] on button "Undo" at bounding box center [163, 86] width 21 height 11
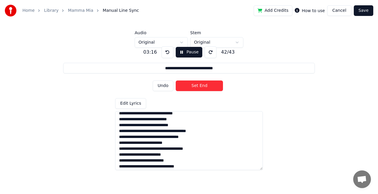
click at [169, 53] on button at bounding box center [167, 52] width 12 height 12
click at [169, 87] on button "Undo" at bounding box center [163, 86] width 21 height 11
click at [191, 89] on button "Set End" at bounding box center [199, 86] width 47 height 11
click at [191, 89] on button "Set Start" at bounding box center [199, 86] width 47 height 11
click at [191, 89] on button "Set End" at bounding box center [199, 86] width 47 height 11
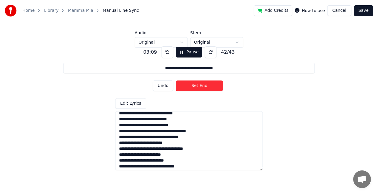
type input "**********"
click at [191, 89] on button "Set Start" at bounding box center [199, 86] width 47 height 11
click at [191, 89] on button "Set End" at bounding box center [199, 86] width 47 height 11
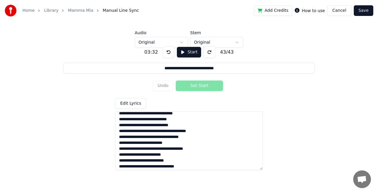
click at [363, 11] on button "Save" at bounding box center [362, 10] width 19 height 11
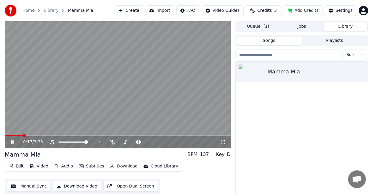
click at [22, 136] on span at bounding box center [118, 135] width 226 height 1
click at [35, 186] on button "Manual Sync" at bounding box center [28, 186] width 43 height 11
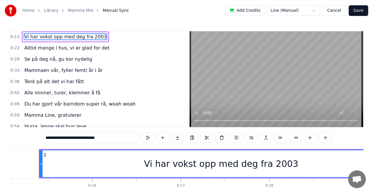
click at [157, 163] on div "Vi har vokst opp med deg fra 2003" at bounding box center [221, 163] width 154 height 13
click at [71, 36] on span "Vi har vokst opp med deg fra 2003" at bounding box center [65, 36] width 83 height 7
click at [316, 10] on html "Home Library Mamma Mia Manual Sync Add Credits Line (Manual) Cancel Save 0:15 V…" at bounding box center [186, 109] width 373 height 218
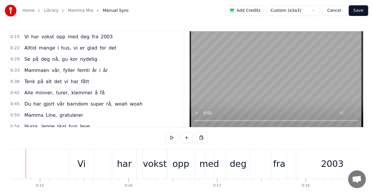
scroll to position [0, 1284]
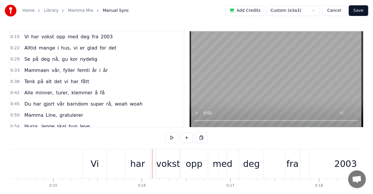
click at [174, 158] on div "vokst" at bounding box center [168, 163] width 24 height 13
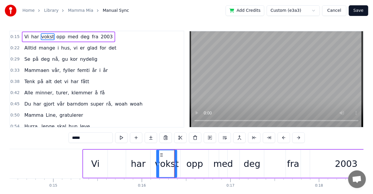
drag, startPoint x: 179, startPoint y: 162, endPoint x: 172, endPoint y: 163, distance: 6.5
click at [174, 163] on icon at bounding box center [175, 164] width 2 height 5
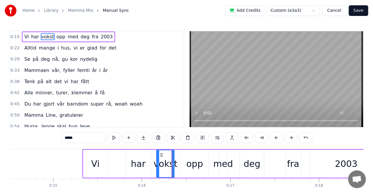
click at [182, 162] on div "opp" at bounding box center [195, 164] width 28 height 28
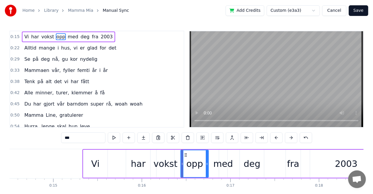
click at [186, 162] on div "opp" at bounding box center [194, 163] width 27 height 27
drag, startPoint x: 186, startPoint y: 154, endPoint x: 181, endPoint y: 153, distance: 5.0
click at [181, 153] on icon at bounding box center [180, 155] width 5 height 5
click at [219, 164] on div "med" at bounding box center [223, 163] width 20 height 13
type input "***"
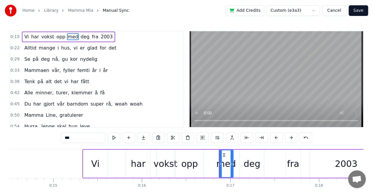
drag, startPoint x: 227, startPoint y: 156, endPoint x: 234, endPoint y: 156, distance: 7.4
click at [233, 156] on div at bounding box center [231, 163] width 2 height 27
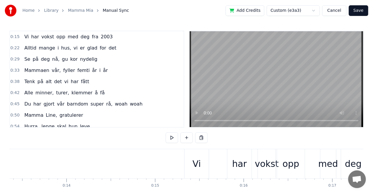
scroll to position [0, 1136]
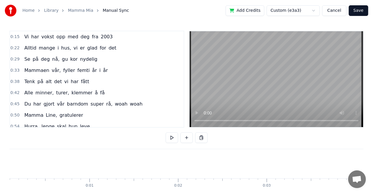
scroll to position [0, 2398]
click at [297, 164] on div "på" at bounding box center [297, 163] width 11 height 13
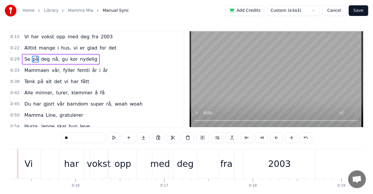
scroll to position [0, 1329]
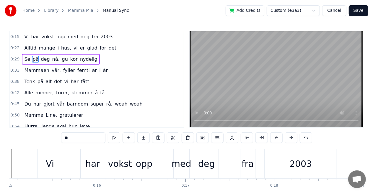
click at [155, 166] on div "opp" at bounding box center [144, 163] width 28 height 29
type input "***"
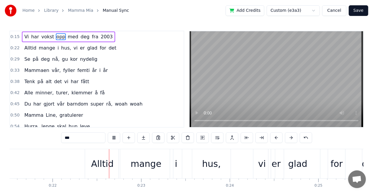
scroll to position [0, 1913]
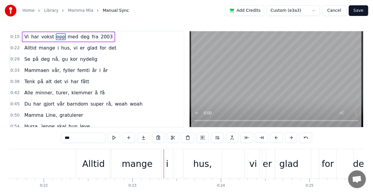
click at [103, 160] on div "Alltid" at bounding box center [93, 163] width 22 height 13
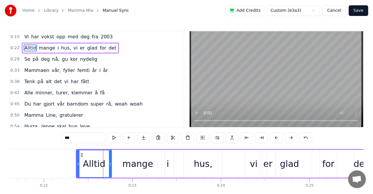
type input "******"
click at [94, 162] on div "Alltid" at bounding box center [94, 163] width 22 height 13
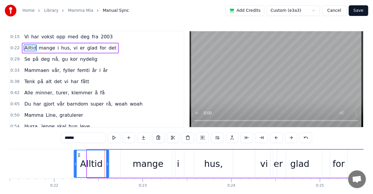
drag, startPoint x: 81, startPoint y: 155, endPoint x: 76, endPoint y: 154, distance: 5.4
click at [76, 154] on icon at bounding box center [78, 155] width 5 height 5
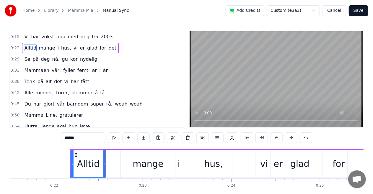
scroll to position [0, 1902]
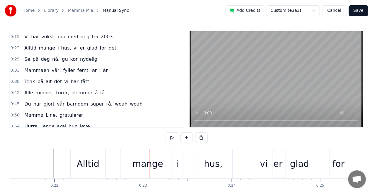
click at [141, 158] on div "mange" at bounding box center [147, 163] width 31 height 13
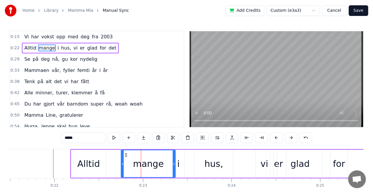
click at [178, 163] on div "i" at bounding box center [178, 163] width 2 height 13
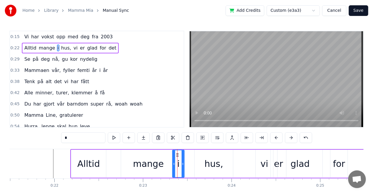
click at [199, 163] on div "hus," at bounding box center [213, 164] width 38 height 28
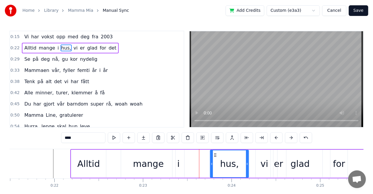
drag, startPoint x: 200, startPoint y: 154, endPoint x: 216, endPoint y: 153, distance: 15.6
click at [216, 154] on circle at bounding box center [215, 154] width 0 height 0
click at [178, 163] on div "i" at bounding box center [178, 163] width 2 height 13
type input "*"
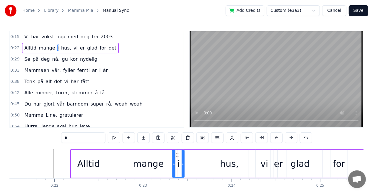
drag, startPoint x: 176, startPoint y: 152, endPoint x: 189, endPoint y: 153, distance: 13.3
click at [189, 153] on div "Alltid mange i hus, vi er glad for det" at bounding box center [224, 163] width 309 height 29
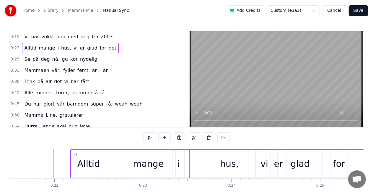
click at [176, 154] on div "i" at bounding box center [178, 164] width 12 height 28
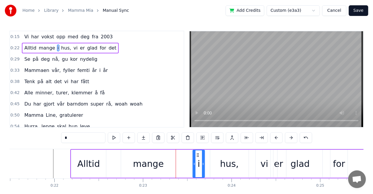
drag, startPoint x: 176, startPoint y: 154, endPoint x: 194, endPoint y: 154, distance: 18.3
click at [198, 154] on icon at bounding box center [197, 155] width 5 height 5
click at [171, 160] on div "mange" at bounding box center [148, 164] width 54 height 28
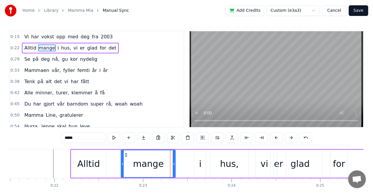
drag, startPoint x: 127, startPoint y: 152, endPoint x: 144, endPoint y: 156, distance: 17.8
click at [146, 156] on div "mange" at bounding box center [148, 163] width 54 height 27
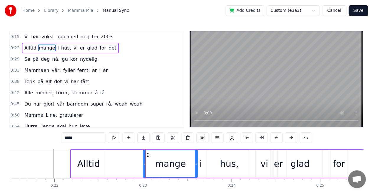
drag, startPoint x: 127, startPoint y: 156, endPoint x: 150, endPoint y: 158, distance: 22.2
click at [150, 158] on div "mange" at bounding box center [170, 163] width 54 height 27
click at [81, 153] on div "Alltid" at bounding box center [88, 164] width 35 height 28
type input "******"
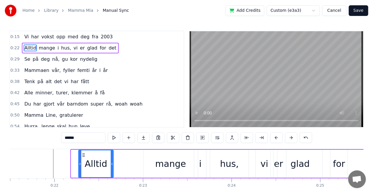
drag, startPoint x: 78, startPoint y: 154, endPoint x: 84, endPoint y: 155, distance: 6.3
click at [84, 155] on icon at bounding box center [83, 155] width 5 height 5
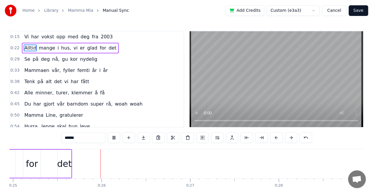
scroll to position [0, 2212]
click at [112, 163] on div at bounding box center [112, 163] width 0 height 29
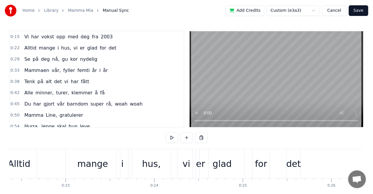
scroll to position [0, 1931]
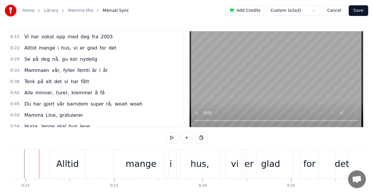
click at [265, 160] on div "glad" at bounding box center [270, 163] width 19 height 13
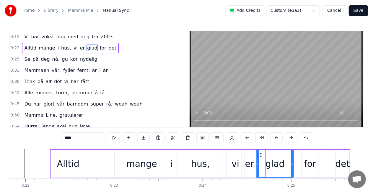
drag, startPoint x: 251, startPoint y: 163, endPoint x: 261, endPoint y: 163, distance: 10.3
click at [261, 163] on div "glad" at bounding box center [274, 163] width 37 height 27
click at [216, 161] on div "hus," at bounding box center [200, 164] width 38 height 28
type input "****"
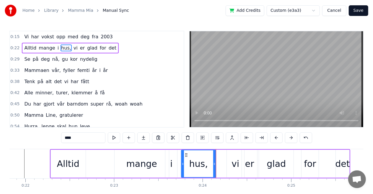
drag, startPoint x: 218, startPoint y: 162, endPoint x: 214, endPoint y: 162, distance: 3.8
click at [214, 162] on icon at bounding box center [214, 164] width 2 height 5
click at [220, 166] on div "Alltid mange i hus, vi er glad for det" at bounding box center [200, 163] width 300 height 29
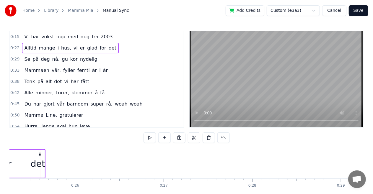
scroll to position [0, 2237]
drag, startPoint x: 43, startPoint y: 154, endPoint x: 65, endPoint y: 155, distance: 21.5
click at [65, 155] on icon at bounding box center [65, 154] width 5 height 5
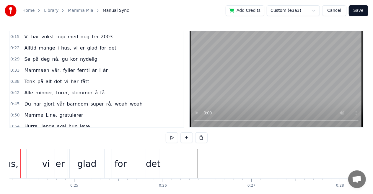
scroll to position [0, 2129]
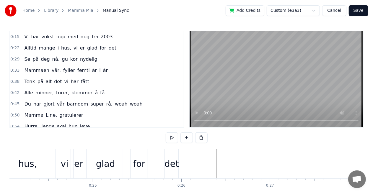
click at [138, 155] on div "for" at bounding box center [138, 163] width 17 height 29
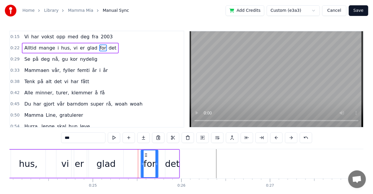
drag, startPoint x: 136, startPoint y: 154, endPoint x: 146, endPoint y: 156, distance: 10.3
click at [146, 156] on icon at bounding box center [146, 155] width 5 height 5
click at [166, 168] on div "det" at bounding box center [172, 163] width 14 height 13
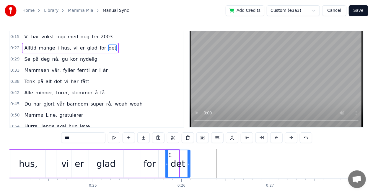
drag, startPoint x: 178, startPoint y: 164, endPoint x: 189, endPoint y: 164, distance: 11.8
click at [189, 164] on icon at bounding box center [188, 164] width 2 height 5
click at [112, 164] on div "glad" at bounding box center [105, 163] width 19 height 13
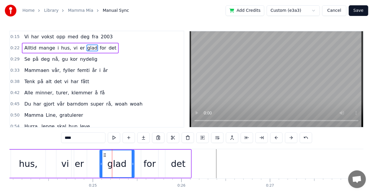
drag, startPoint x: 93, startPoint y: 153, endPoint x: 109, endPoint y: 155, distance: 16.0
click at [107, 155] on icon at bounding box center [104, 155] width 5 height 5
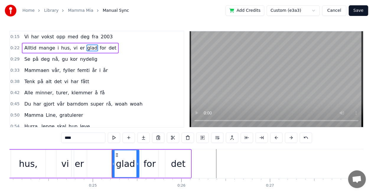
drag, startPoint x: 107, startPoint y: 166, endPoint x: 114, endPoint y: 166, distance: 7.7
click at [114, 166] on div at bounding box center [113, 163] width 2 height 27
click at [81, 164] on div "er" at bounding box center [79, 163] width 9 height 13
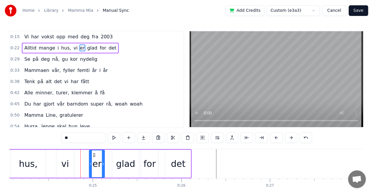
drag, startPoint x: 76, startPoint y: 154, endPoint x: 92, endPoint y: 158, distance: 16.6
click at [94, 158] on div "er" at bounding box center [96, 163] width 15 height 27
click at [68, 164] on div "vi" at bounding box center [64, 164] width 17 height 28
type input "**"
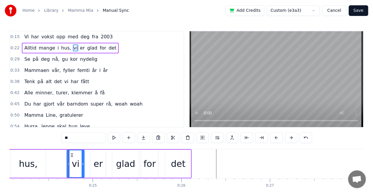
drag, startPoint x: 61, startPoint y: 153, endPoint x: 75, endPoint y: 156, distance: 14.0
click at [74, 156] on icon at bounding box center [71, 155] width 5 height 5
click at [55, 160] on div "Alltid mange i hus, vi er glad for det" at bounding box center [36, 163] width 312 height 29
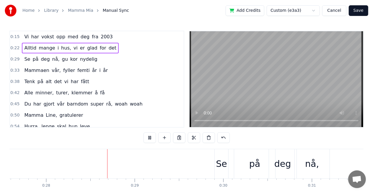
scroll to position [0, 2442]
click at [221, 167] on div "Se" at bounding box center [220, 163] width 11 height 13
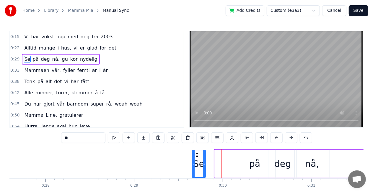
drag, startPoint x: 218, startPoint y: 153, endPoint x: 236, endPoint y: 157, distance: 18.2
click at [194, 150] on div "Se" at bounding box center [198, 163] width 13 height 27
click at [253, 162] on div "på" at bounding box center [254, 163] width 11 height 13
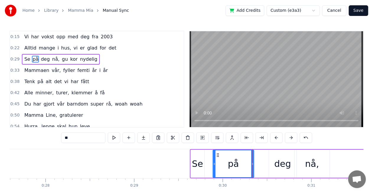
drag, startPoint x: 240, startPoint y: 153, endPoint x: 255, endPoint y: 157, distance: 16.3
click at [217, 150] on div "på" at bounding box center [233, 164] width 42 height 28
click at [283, 166] on div "deg" at bounding box center [282, 163] width 17 height 13
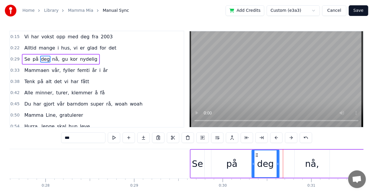
click at [252, 152] on div "deg" at bounding box center [265, 163] width 27 height 27
click at [316, 160] on div "nå," at bounding box center [312, 163] width 14 height 13
type input "***"
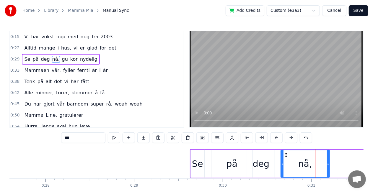
drag, startPoint x: 296, startPoint y: 163, endPoint x: 278, endPoint y: 163, distance: 18.0
click at [281, 163] on icon at bounding box center [282, 164] width 2 height 5
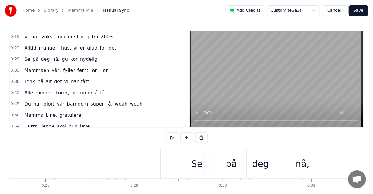
click at [232, 163] on div "på" at bounding box center [231, 163] width 11 height 13
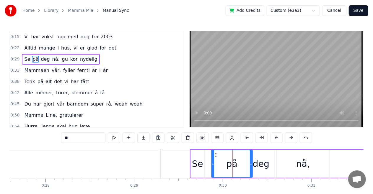
drag, startPoint x: 252, startPoint y: 164, endPoint x: 241, endPoint y: 164, distance: 10.6
click at [241, 164] on div "på" at bounding box center [232, 164] width 42 height 28
drag, startPoint x: 251, startPoint y: 164, endPoint x: 235, endPoint y: 165, distance: 15.4
click at [235, 165] on icon at bounding box center [235, 164] width 2 height 5
drag, startPoint x: 253, startPoint y: 165, endPoint x: 246, endPoint y: 166, distance: 6.2
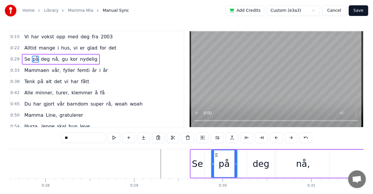
click at [246, 166] on div "Se på deg nå, gu kor nydelig" at bounding box center [354, 163] width 328 height 29
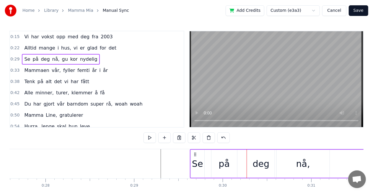
click at [252, 158] on div "deg" at bounding box center [260, 164] width 27 height 28
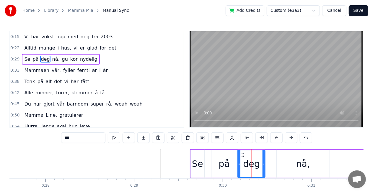
drag, startPoint x: 253, startPoint y: 154, endPoint x: 241, endPoint y: 154, distance: 12.1
click at [241, 154] on icon at bounding box center [242, 155] width 5 height 5
drag, startPoint x: 297, startPoint y: 163, endPoint x: 284, endPoint y: 164, distance: 13.6
click at [284, 164] on div "nå," at bounding box center [302, 164] width 53 height 28
type input "***"
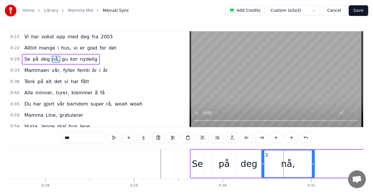
drag, startPoint x: 281, startPoint y: 154, endPoint x: 266, endPoint y: 151, distance: 15.5
click at [266, 151] on div "nå," at bounding box center [288, 163] width 52 height 27
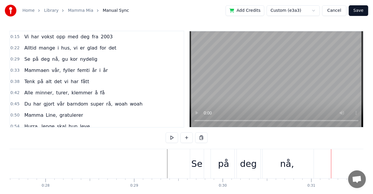
click at [225, 166] on div "på" at bounding box center [223, 163] width 11 height 13
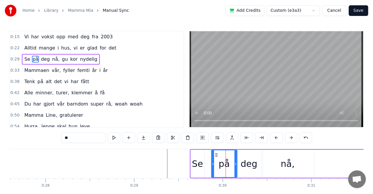
drag, startPoint x: 214, startPoint y: 152, endPoint x: 208, endPoint y: 152, distance: 6.2
click at [208, 152] on div "Se på deg nå, gu kor nydelig" at bounding box center [354, 163] width 328 height 29
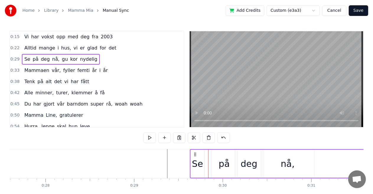
click at [214, 155] on div "på" at bounding box center [224, 164] width 26 height 28
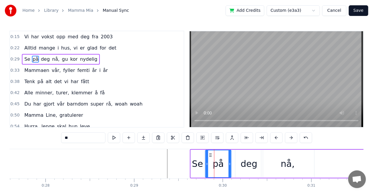
drag, startPoint x: 217, startPoint y: 155, endPoint x: 210, endPoint y: 154, distance: 6.6
click at [210, 154] on icon at bounding box center [210, 155] width 5 height 5
click at [247, 160] on div "deg" at bounding box center [248, 163] width 17 height 13
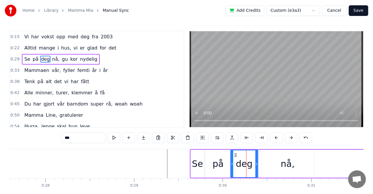
drag, startPoint x: 240, startPoint y: 156, endPoint x: 235, endPoint y: 155, distance: 5.0
click at [235, 155] on icon at bounding box center [235, 155] width 5 height 5
click at [271, 164] on div "nå," at bounding box center [287, 164] width 53 height 28
type input "***"
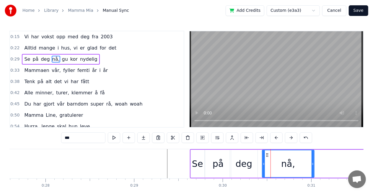
drag, startPoint x: 263, startPoint y: 163, endPoint x: 266, endPoint y: 164, distance: 3.0
click at [265, 164] on icon at bounding box center [263, 164] width 2 height 5
click at [154, 191] on div "Vi har vokst opp med deg fra 2003 Alltid mange i hus, vi er glad for det Se på …" at bounding box center [186, 171] width 354 height 44
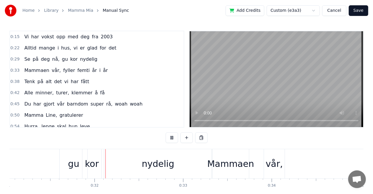
scroll to position [0, 2753]
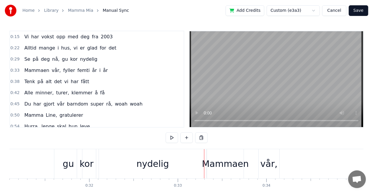
click at [152, 159] on div "nydelig" at bounding box center [152, 163] width 32 height 13
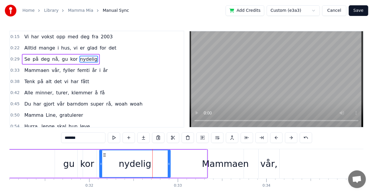
drag, startPoint x: 205, startPoint y: 155, endPoint x: 168, endPoint y: 157, distance: 36.6
click at [168, 157] on div at bounding box center [169, 163] width 2 height 27
click at [61, 162] on div "gu" at bounding box center [69, 164] width 28 height 28
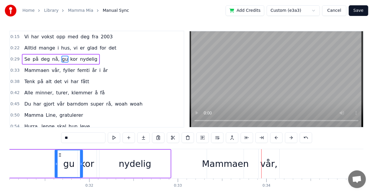
click at [237, 171] on div "Mammaen" at bounding box center [225, 163] width 37 height 29
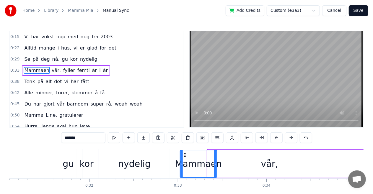
drag, startPoint x: 211, startPoint y: 153, endPoint x: 242, endPoint y: 161, distance: 31.6
click at [184, 148] on div "0:15 Vi har vokst opp med deg fra 2003 0:22 Alltid mange i hus, vi er glad for …" at bounding box center [186, 120] width 354 height 178
click at [266, 166] on div "vår," at bounding box center [269, 163] width 17 height 13
type input "****"
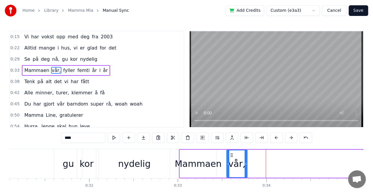
drag, startPoint x: 249, startPoint y: 152, endPoint x: 230, endPoint y: 151, distance: 19.2
click at [230, 151] on div "vår," at bounding box center [237, 163] width 20 height 27
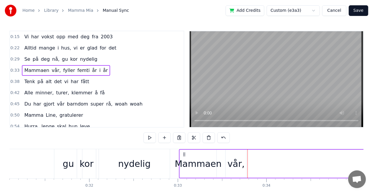
click at [244, 162] on div "vår," at bounding box center [235, 164] width 21 height 28
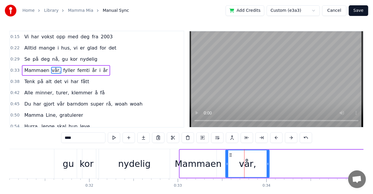
drag, startPoint x: 244, startPoint y: 162, endPoint x: 267, endPoint y: 163, distance: 23.0
click at [267, 163] on icon at bounding box center [267, 164] width 2 height 5
drag, startPoint x: 226, startPoint y: 163, endPoint x: 219, endPoint y: 162, distance: 7.5
click at [219, 162] on icon at bounding box center [220, 164] width 2 height 5
click at [170, 168] on div "nydelig" at bounding box center [134, 163] width 71 height 29
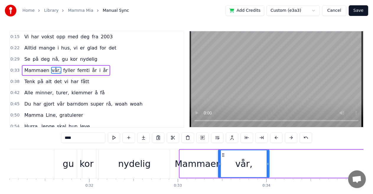
type input "*******"
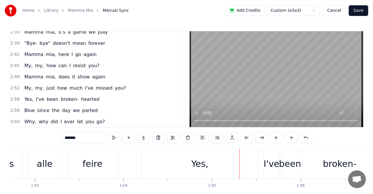
scroll to position [378, 0]
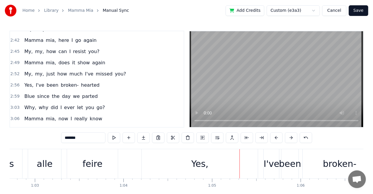
click at [317, 10] on html "Home Library Mamma Mia Manual Sync Add Credits Custom (e3a3) Cancel Save 0:15 V…" at bounding box center [186, 109] width 373 height 218
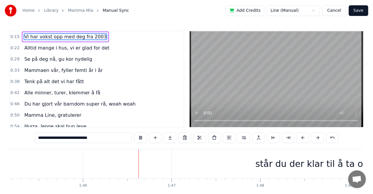
scroll to position [0, 9356]
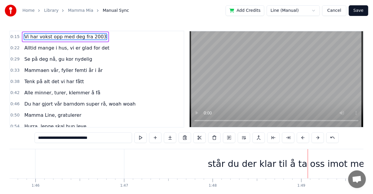
click at [221, 163] on div "står du der klar til å ta oss imot med klem" at bounding box center [301, 163] width 186 height 13
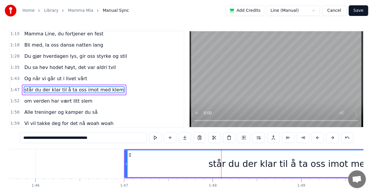
scroll to position [167, 0]
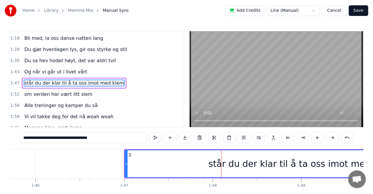
click at [279, 164] on div "står du der klar til å ta oss imot med klem" at bounding box center [301, 163] width 186 height 13
click at [255, 138] on button at bounding box center [258, 137] width 12 height 11
click at [266, 165] on div "står du der klar til å ta oss imot med klem" at bounding box center [301, 163] width 186 height 13
click at [258, 137] on button at bounding box center [258, 137] width 12 height 11
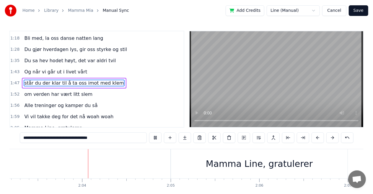
scroll to position [0, 10902]
click at [254, 163] on div "Mamma Line, gratulerer" at bounding box center [259, 163] width 107 height 13
type input "**********"
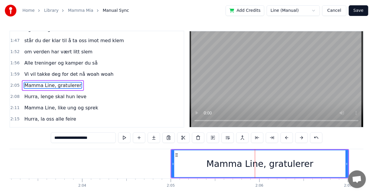
scroll to position [211, 0]
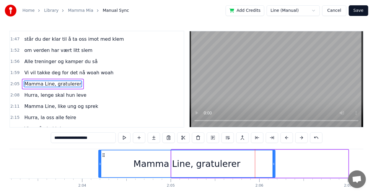
drag, startPoint x: 177, startPoint y: 155, endPoint x: 106, endPoint y: 152, distance: 70.5
click at [106, 152] on div "Mamma Line, gratulerer" at bounding box center [187, 163] width 176 height 27
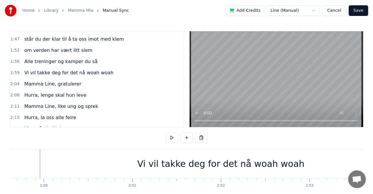
scroll to position [0, 10587]
click at [81, 156] on div "Vi vil takke deg for det nå woah woah" at bounding box center [220, 163] width 530 height 29
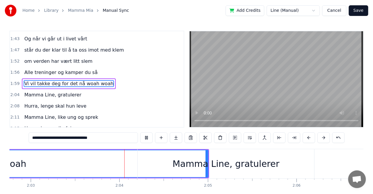
scroll to position [0, 10894]
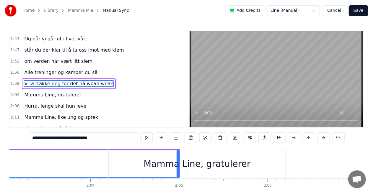
click at [280, 163] on div "Mamma Line, gratulerer" at bounding box center [197, 163] width 176 height 29
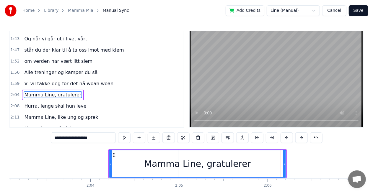
scroll to position [211, 0]
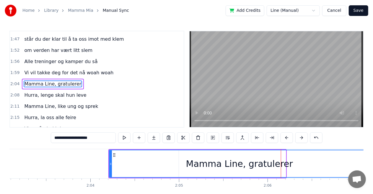
drag, startPoint x: 284, startPoint y: 163, endPoint x: 368, endPoint y: 163, distance: 83.8
click at [368, 163] on div "Home Library Mamma Mia Manual Sync Add Credits Line (Manual) Cancel Save 0:15 V…" at bounding box center [186, 104] width 373 height 209
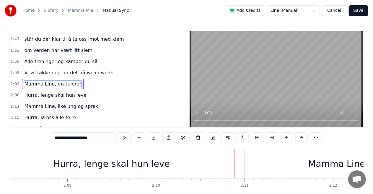
scroll to position [0, 11512]
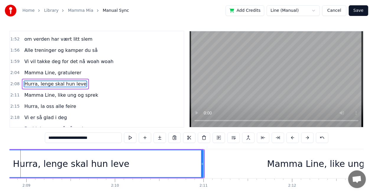
scroll to position [0, 11382]
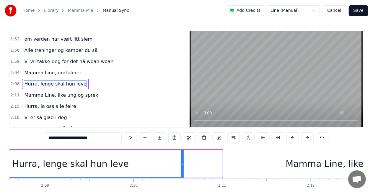
drag, startPoint x: 221, startPoint y: 163, endPoint x: 178, endPoint y: 159, distance: 42.7
click at [181, 159] on div at bounding box center [182, 163] width 2 height 27
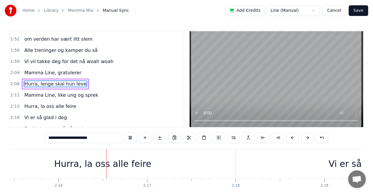
scroll to position [0, 11990]
click at [217, 174] on div "Hurra, la oss alle feire" at bounding box center [100, 163] width 265 height 29
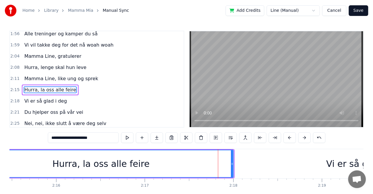
scroll to position [244, 0]
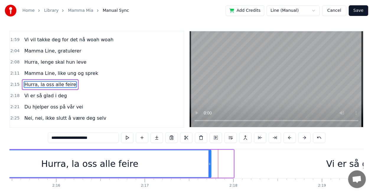
drag, startPoint x: 232, startPoint y: 164, endPoint x: 208, endPoint y: 162, distance: 24.3
click at [208, 162] on icon at bounding box center [209, 164] width 2 height 5
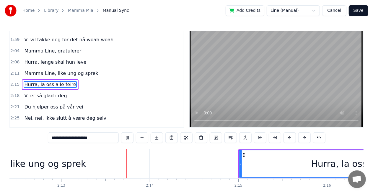
scroll to position [0, 11755]
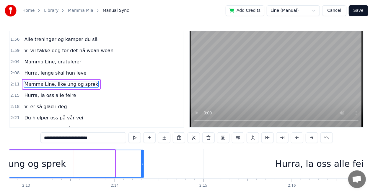
drag, startPoint x: 114, startPoint y: 163, endPoint x: 146, endPoint y: 164, distance: 31.9
click at [143, 164] on icon at bounding box center [142, 164] width 2 height 5
click at [211, 162] on div "Hurra, la oss alle feire" at bounding box center [323, 163] width 241 height 29
type input "**********"
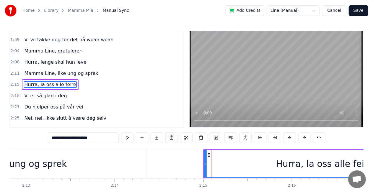
scroll to position [244, 0]
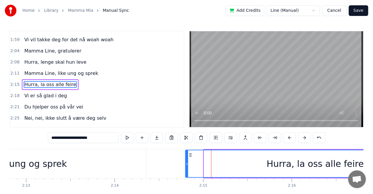
drag, startPoint x: 205, startPoint y: 164, endPoint x: 183, endPoint y: 163, distance: 22.5
click at [186, 163] on icon at bounding box center [187, 164] width 2 height 5
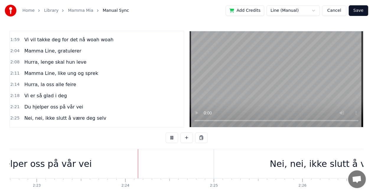
scroll to position [0, 12677]
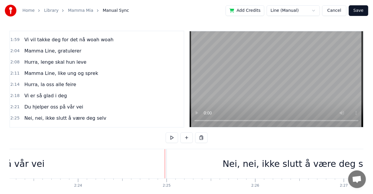
click at [165, 164] on div at bounding box center [165, 163] width 0 height 29
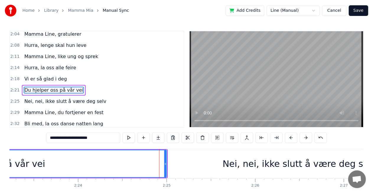
scroll to position [266, 0]
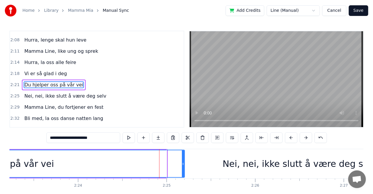
drag, startPoint x: 166, startPoint y: 160, endPoint x: 184, endPoint y: 160, distance: 18.0
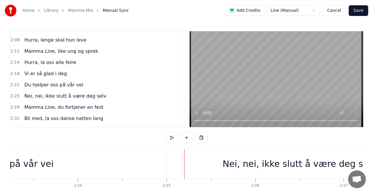
click at [172, 162] on div "Nei, nei, ikke slutt å være deg selv" at bounding box center [299, 163] width 265 height 29
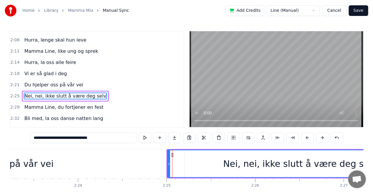
scroll to position [277, 0]
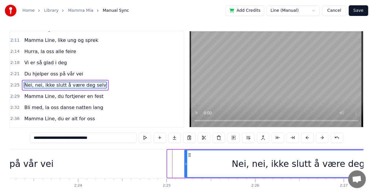
drag, startPoint x: 168, startPoint y: 164, endPoint x: 186, endPoint y: 163, distance: 17.7
click at [186, 163] on icon at bounding box center [186, 164] width 2 height 5
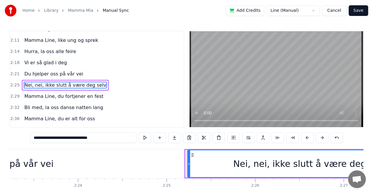
click at [188, 162] on icon at bounding box center [189, 164] width 2 height 5
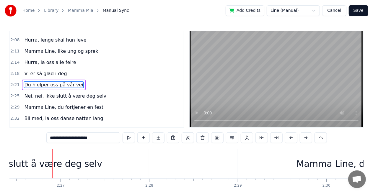
scroll to position [0, 12973]
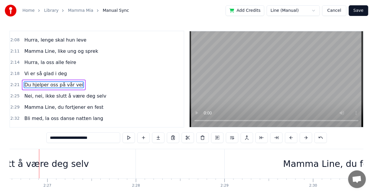
click at [97, 173] on div "Nei, nei, ikke slutt å være deg selv" at bounding box center [12, 163] width 247 height 29
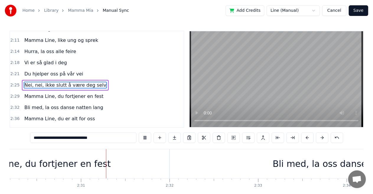
scroll to position [0, 13294]
click at [174, 172] on div "Bli med, la oss danse natten lang" at bounding box center [344, 163] width 353 height 29
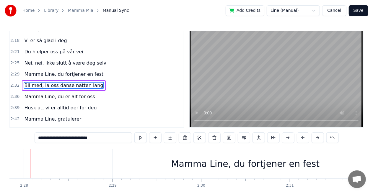
scroll to position [0, 13075]
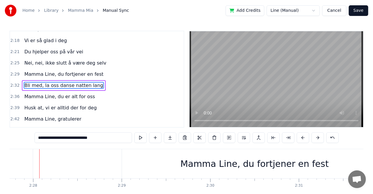
click at [129, 158] on div "Mamma Line, du fortjener en fest" at bounding box center [254, 163] width 265 height 29
type input "**********"
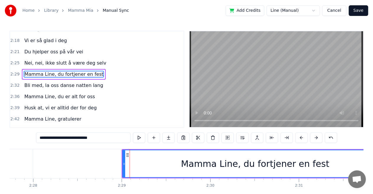
scroll to position [288, 0]
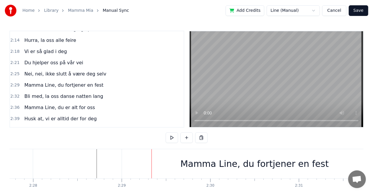
click at [122, 167] on div "Mamma Line, du fortjener en fest" at bounding box center [255, 163] width 266 height 29
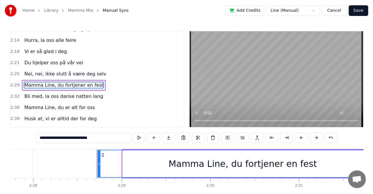
drag, startPoint x: 123, startPoint y: 166, endPoint x: 98, endPoint y: 163, distance: 25.7
click at [98, 163] on div at bounding box center [99, 163] width 2 height 27
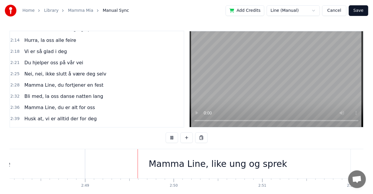
scroll to position [0, 14929]
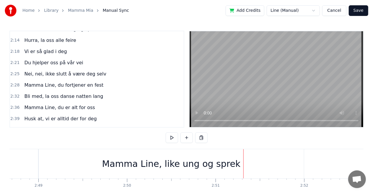
click at [211, 161] on div "Mamma Line, like ung og sprek" at bounding box center [171, 163] width 138 height 13
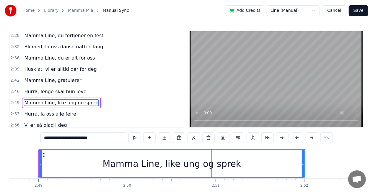
scroll to position [354, 0]
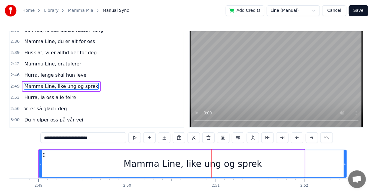
drag, startPoint x: 303, startPoint y: 163, endPoint x: 346, endPoint y: 162, distance: 42.5
click at [346, 162] on icon at bounding box center [344, 164] width 2 height 5
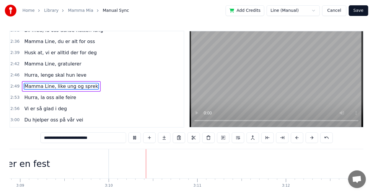
scroll to position [0, 16773]
type input "**********"
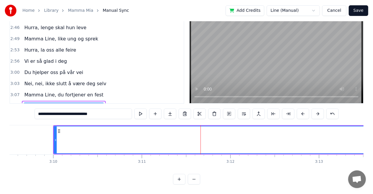
scroll to position [0, 18529]
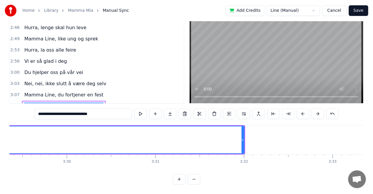
drag, startPoint x: 244, startPoint y: 138, endPoint x: 167, endPoint y: 129, distance: 77.5
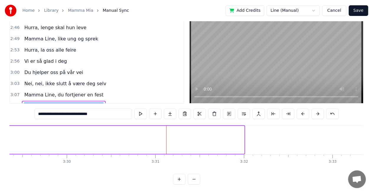
drag, startPoint x: 243, startPoint y: 140, endPoint x: 0, endPoint y: 135, distance: 243.1
click at [0, 135] on div "Home Library Mamma Mia Manual Sync Add Credits Line (Manual) Cancel Save 0:15 V…" at bounding box center [186, 80] width 373 height 209
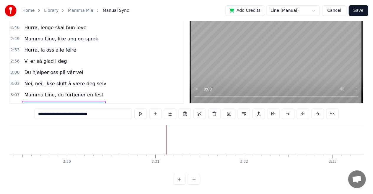
scroll to position [0, 16730]
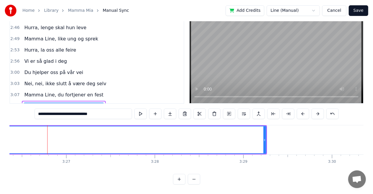
scroll to position [0, 18272]
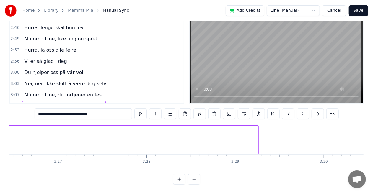
drag, startPoint x: 257, startPoint y: 139, endPoint x: 0, endPoint y: 100, distance: 259.7
click at [0, 100] on div "Home Library Mamma Mia Manual Sync Add Credits Line (Manual) Cancel Save 0:15 V…" at bounding box center [186, 80] width 373 height 209
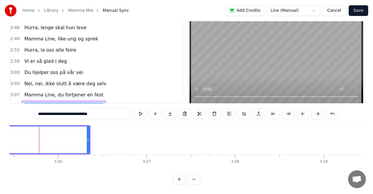
scroll to position [0, 18184]
drag, startPoint x: 89, startPoint y: 137, endPoint x: 6, endPoint y: 126, distance: 83.4
click at [6, 126] on div "Home Library Mamma Mia Manual Sync Add Credits Line (Manual) Cancel Save 0:15 V…" at bounding box center [186, 80] width 373 height 209
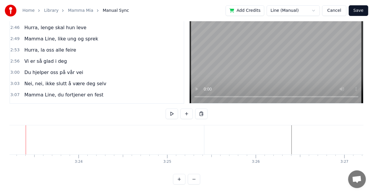
scroll to position [0, 17973]
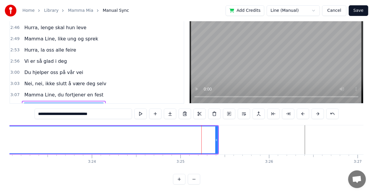
drag, startPoint x: 217, startPoint y: 140, endPoint x: 32, endPoint y: 140, distance: 185.3
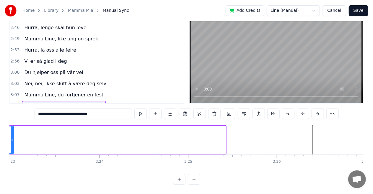
drag, startPoint x: 224, startPoint y: 139, endPoint x: 12, endPoint y: 122, distance: 212.5
click at [12, 122] on div "0:15 Vi har vokst opp med deg fra 2003 0:22 Alltid mange i hus, vi er glad for …" at bounding box center [186, 96] width 354 height 178
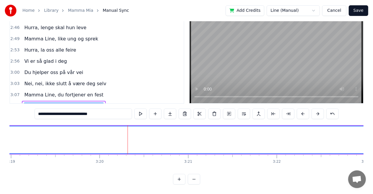
scroll to position [0, 17623]
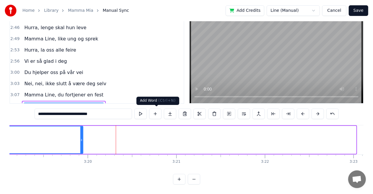
drag, startPoint x: 354, startPoint y: 139, endPoint x: 80, endPoint y: 103, distance: 276.1
click at [80, 103] on div "0:15 Vi har vokst opp med deg fra 2003 0:22 Alltid mange i hus, vi er glad for …" at bounding box center [186, 96] width 354 height 178
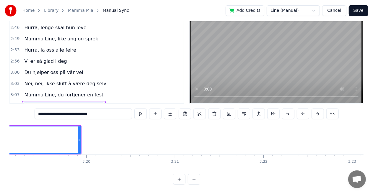
scroll to position [0, 17611]
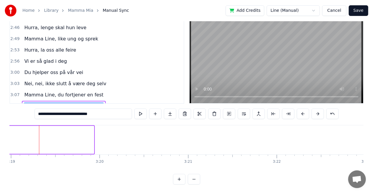
drag, startPoint x: 92, startPoint y: 138, endPoint x: 5, endPoint y: 135, distance: 86.8
click at [5, 135] on div "Home Library Mamma Mia Manual Sync Add Credits Line (Manual) Cancel Save 0:15 V…" at bounding box center [186, 80] width 373 height 209
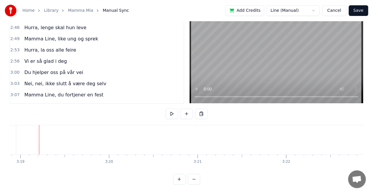
scroll to position [0, 17277]
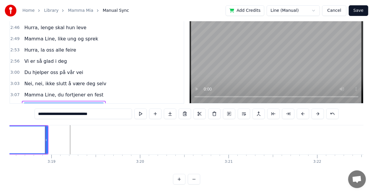
scroll to position [0, 17577]
drag, startPoint x: 41, startPoint y: 139, endPoint x: 33, endPoint y: 139, distance: 8.6
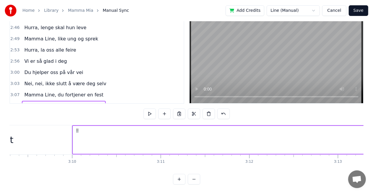
scroll to position [0, 16775]
click at [192, 185] on button at bounding box center [194, 179] width 12 height 11
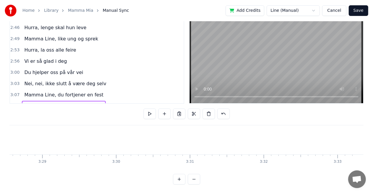
click at [192, 185] on button at bounding box center [194, 179] width 12 height 11
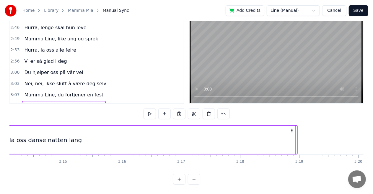
scroll to position [0, 11445]
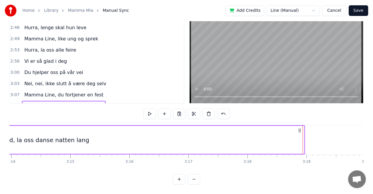
click at [294, 138] on div "Bli med, la oss danse natten lang" at bounding box center [40, 140] width 528 height 28
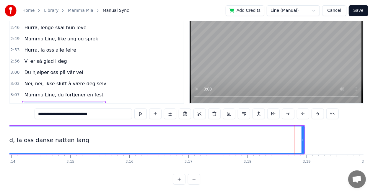
click at [304, 140] on div "Bli med, la oss danse natten lang" at bounding box center [40, 139] width 530 height 29
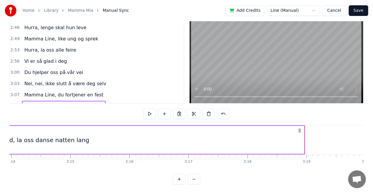
click at [304, 139] on div at bounding box center [304, 139] width 0 height 29
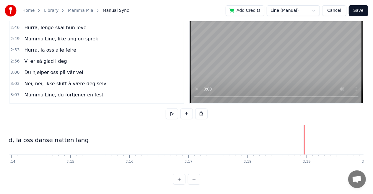
click at [302, 138] on div "Bli med, la oss danse natten lang" at bounding box center [39, 139] width 528 height 29
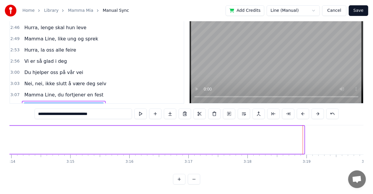
drag, startPoint x: 301, startPoint y: 138, endPoint x: 6, endPoint y: 142, distance: 295.3
click at [6, 142] on div "Home Library Mamma Mia Manual Sync Add Credits Line (Manual) Cancel Save 0:15 V…" at bounding box center [186, 80] width 373 height 209
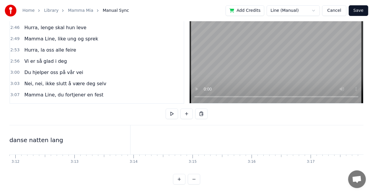
scroll to position [0, 11294]
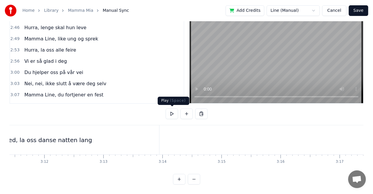
click at [171, 114] on button at bounding box center [172, 114] width 12 height 11
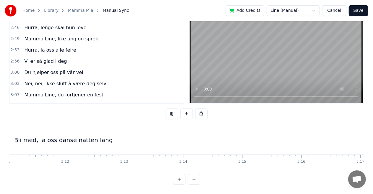
scroll to position [0, 11269]
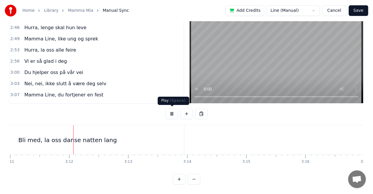
click at [172, 113] on button at bounding box center [172, 114] width 12 height 11
click at [126, 143] on div "Bli med, la oss danse natten lang" at bounding box center [67, 139] width 232 height 29
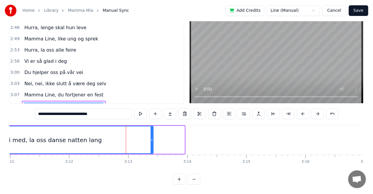
drag, startPoint x: 184, startPoint y: 138, endPoint x: 148, endPoint y: 137, distance: 35.1
click at [150, 138] on icon at bounding box center [151, 140] width 2 height 5
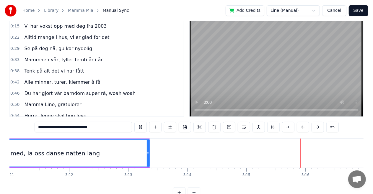
scroll to position [0, 0]
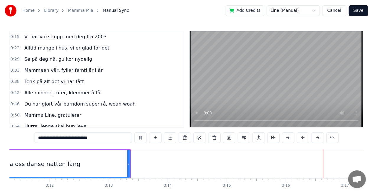
click at [37, 37] on span "Vi har vokst opp med deg fra 2003" at bounding box center [65, 36] width 83 height 7
type input "**********"
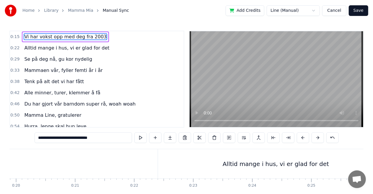
scroll to position [0, 879]
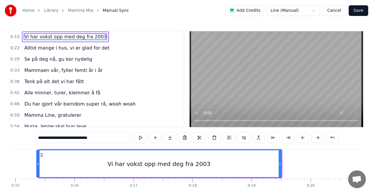
drag, startPoint x: 41, startPoint y: 163, endPoint x: 38, endPoint y: 163, distance: 3.3
click at [38, 163] on icon at bounding box center [38, 164] width 2 height 5
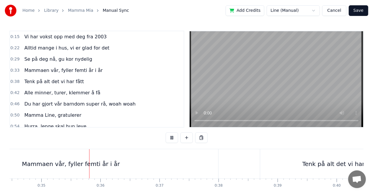
scroll to position [0, 2043]
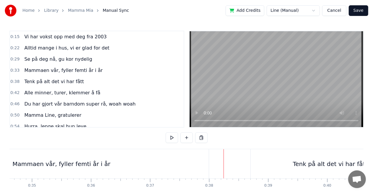
click at [207, 170] on div "Mammaen vår, fyller femti år i år" at bounding box center [61, 163] width 294 height 29
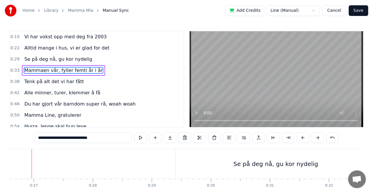
scroll to position [0, 1561]
click at [207, 170] on div "Se på deg nå, gu kor nydelig" at bounding box center [283, 163] width 200 height 29
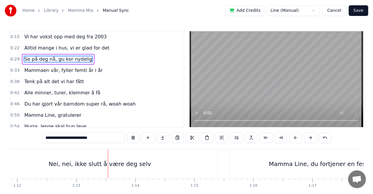
scroll to position [0, 4275]
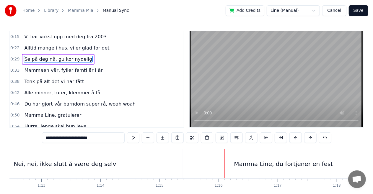
click at [246, 168] on div "Mamma Line, du fortjener en fest" at bounding box center [283, 164] width 99 height 9
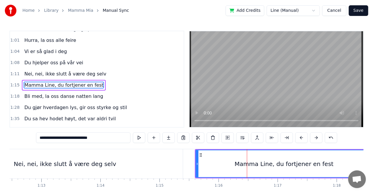
scroll to position [112, 0]
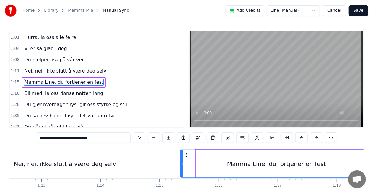
drag, startPoint x: 197, startPoint y: 164, endPoint x: 182, endPoint y: 163, distance: 15.1
click at [182, 163] on icon at bounding box center [182, 164] width 2 height 5
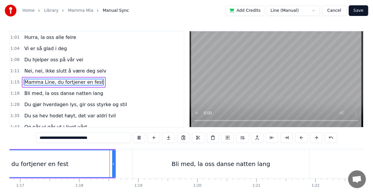
scroll to position [0, 4572]
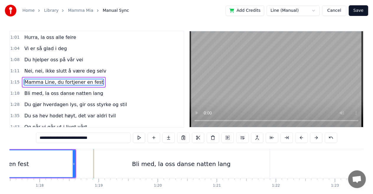
click at [94, 140] on input "**********" at bounding box center [83, 137] width 94 height 11
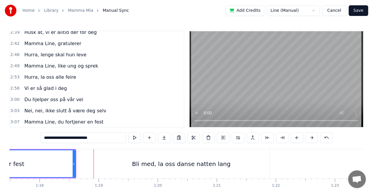
scroll to position [378, 0]
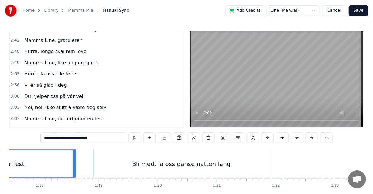
click at [83, 115] on span "Mamma Line, du fortjener en fest" at bounding box center [64, 118] width 80 height 7
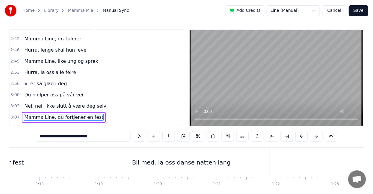
scroll to position [14, 0]
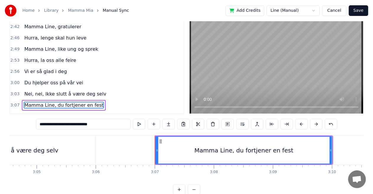
click at [95, 126] on input "**********" at bounding box center [83, 124] width 94 height 11
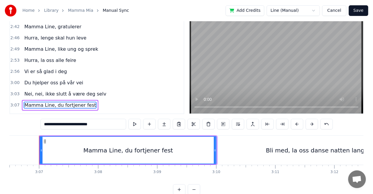
scroll to position [0, 0]
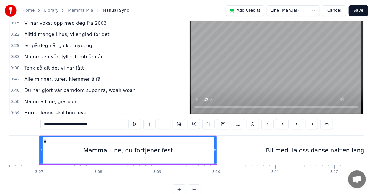
type input "**********"
click at [22, 24] on div "Vi har vokst opp med deg fra 2003" at bounding box center [65, 23] width 87 height 11
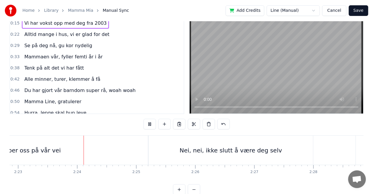
scroll to position [0, 8430]
click at [365, 13] on button "Save" at bounding box center [357, 10] width 19 height 11
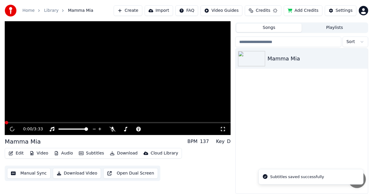
scroll to position [13, 0]
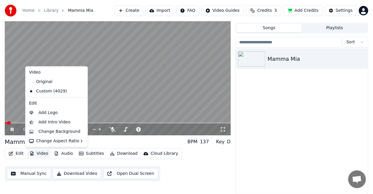
click at [39, 154] on button "Video" at bounding box center [38, 154] width 23 height 8
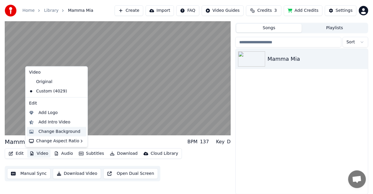
click at [57, 130] on div "Change Background" at bounding box center [59, 132] width 42 height 6
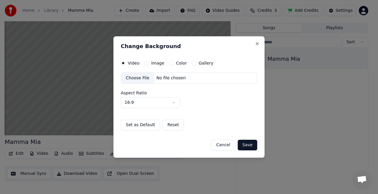
click at [154, 63] on label "Image" at bounding box center [157, 63] width 13 height 4
click at [149, 63] on button "Image" at bounding box center [146, 63] width 5 height 5
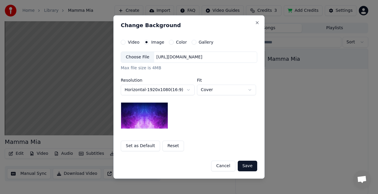
click at [143, 55] on div "Choose File" at bounding box center [137, 57] width 33 height 11
click at [191, 44] on button "Gallery" at bounding box center [193, 42] width 5 height 5
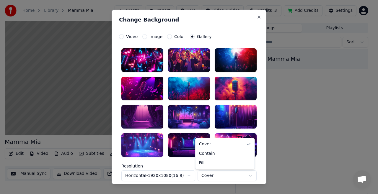
click at [202, 176] on body "**********" at bounding box center [186, 84] width 373 height 194
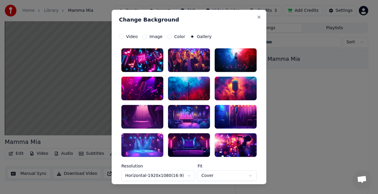
click at [202, 176] on body "**********" at bounding box center [186, 84] width 373 height 194
click at [256, 19] on button "Close" at bounding box center [258, 17] width 5 height 5
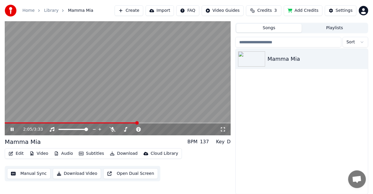
click at [32, 174] on button "Manual Sync" at bounding box center [28, 173] width 43 height 11
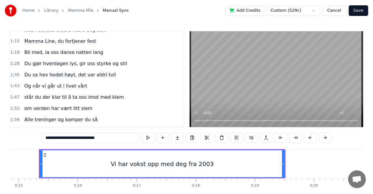
scroll to position [155, 0]
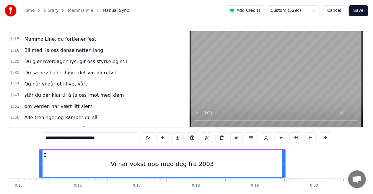
click at [26, 93] on span "står du der klar til å ta oss imot med klem" at bounding box center [74, 95] width 101 height 7
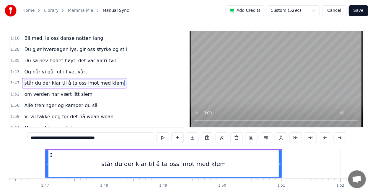
scroll to position [0, 6284]
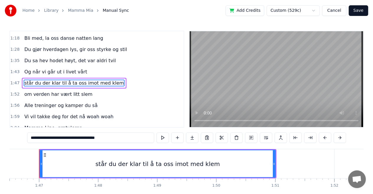
click at [34, 138] on input "**********" at bounding box center [90, 137] width 127 height 11
click at [40, 91] on span "om verden har vært litt slem" at bounding box center [58, 94] width 69 height 7
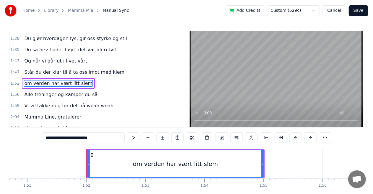
scroll to position [0, 6579]
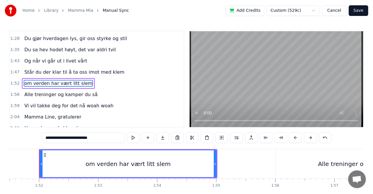
click at [50, 139] on input "**********" at bounding box center [83, 137] width 83 height 11
click at [77, 102] on span "Vi vil takke deg for det nå woah woah" at bounding box center [69, 105] width 90 height 7
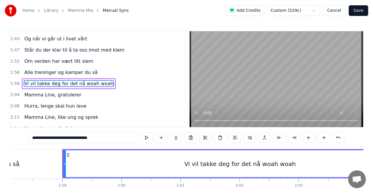
scroll to position [0, 6992]
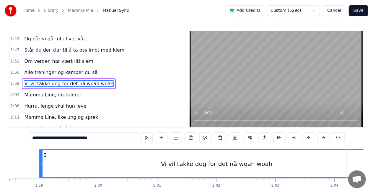
click at [81, 139] on input "**********" at bounding box center [83, 137] width 109 height 11
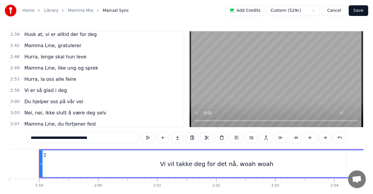
scroll to position [378, 0]
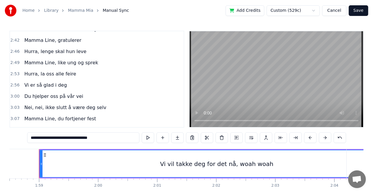
type input "**********"
click at [357, 9] on button "Save" at bounding box center [357, 10] width 19 height 11
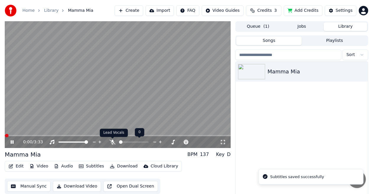
click at [111, 143] on icon at bounding box center [112, 142] width 6 height 5
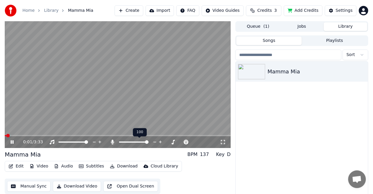
click at [123, 142] on span at bounding box center [134, 142] width 30 height 1
click at [154, 143] on icon at bounding box center [155, 142] width 6 height 6
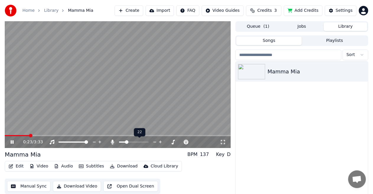
click at [125, 142] on span at bounding box center [134, 142] width 30 height 1
click at [127, 142] on span at bounding box center [128, 142] width 4 height 4
click at [161, 143] on icon at bounding box center [161, 142] width 6 height 6
click at [159, 142] on icon at bounding box center [161, 142] width 6 height 6
click at [156, 142] on icon at bounding box center [155, 142] width 6 height 6
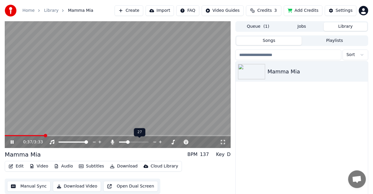
click at [160, 143] on icon at bounding box center [161, 142] width 6 height 6
click at [160, 142] on icon at bounding box center [161, 142] width 6 height 6
click at [159, 143] on icon at bounding box center [161, 142] width 6 height 6
click at [128, 143] on span at bounding box center [129, 142] width 4 height 4
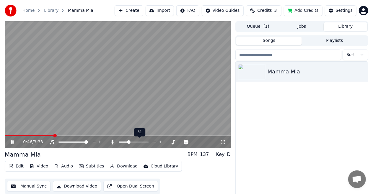
click at [154, 142] on icon at bounding box center [155, 142] width 6 height 6
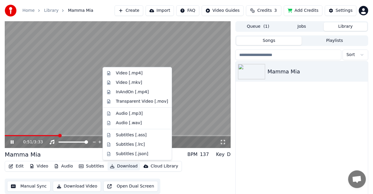
click at [118, 165] on button "Download" at bounding box center [123, 166] width 32 height 8
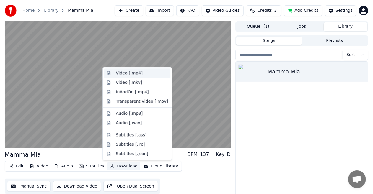
click at [137, 77] on div "Video [.mp4]" at bounding box center [137, 72] width 66 height 9
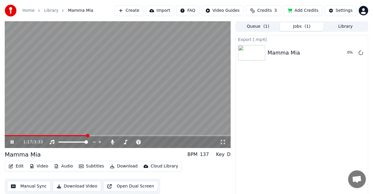
click at [152, 82] on video at bounding box center [118, 84] width 226 height 127
click at [351, 51] on button "Show" at bounding box center [345, 52] width 21 height 11
click at [123, 142] on span at bounding box center [123, 142] width 9 height 1
click at [88, 103] on video at bounding box center [118, 84] width 226 height 127
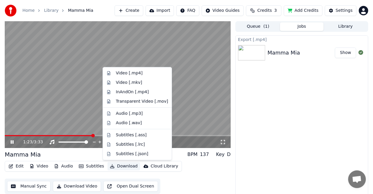
click at [117, 166] on button "Download" at bounding box center [123, 166] width 32 height 8
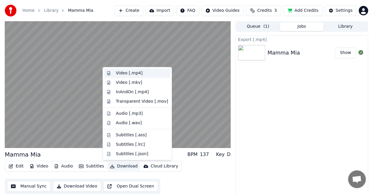
click at [130, 73] on div "Video [.mp4]" at bounding box center [129, 73] width 27 height 6
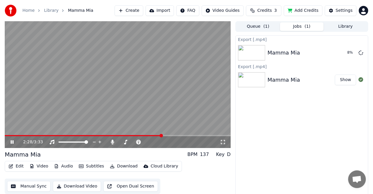
click at [130, 73] on video at bounding box center [118, 84] width 226 height 127
